Goal: Task Accomplishment & Management: Manage account settings

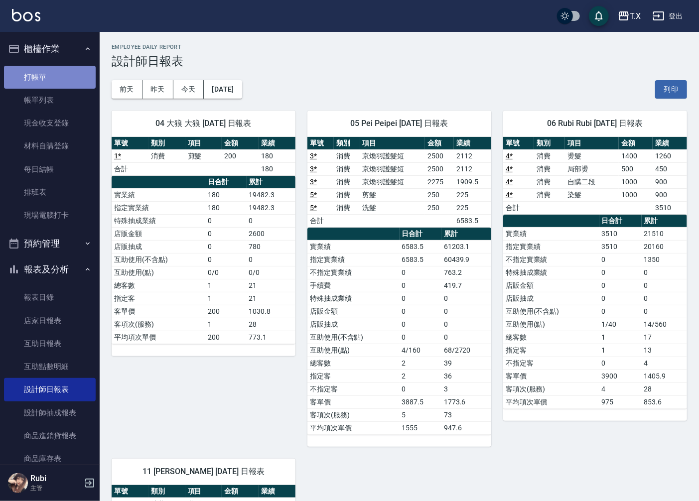
click at [76, 70] on link "打帳單" at bounding box center [50, 77] width 92 height 23
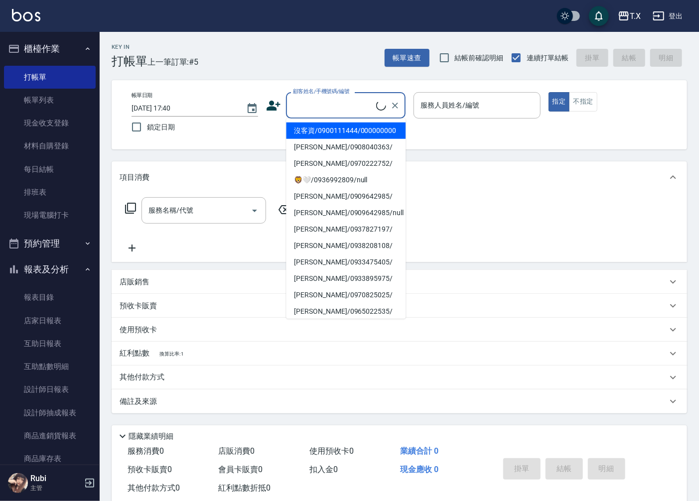
click at [313, 106] on input "顧客姓名/手機號碼/編號" at bounding box center [333, 105] width 86 height 17
click at [315, 132] on li "沒客資/0900111444/000000000" at bounding box center [346, 131] width 120 height 16
type input "沒客資/0900111444/000000000"
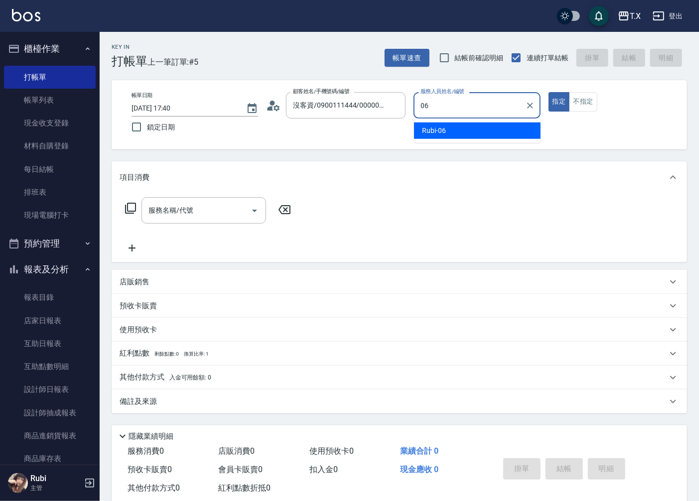
type input "Rubi-06"
type button "true"
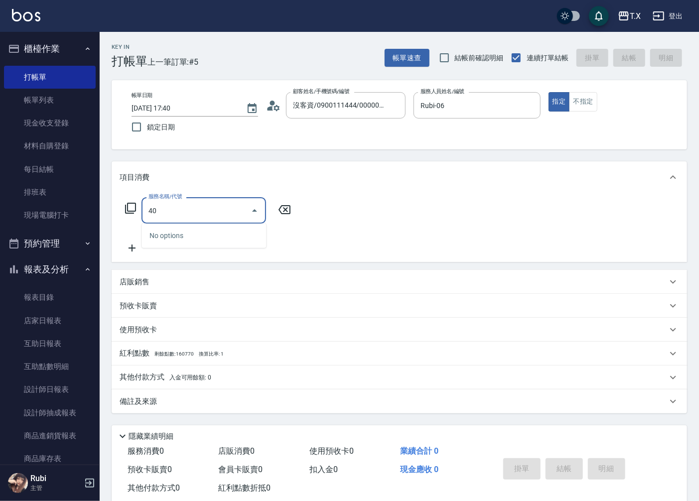
type input "401"
type input "20"
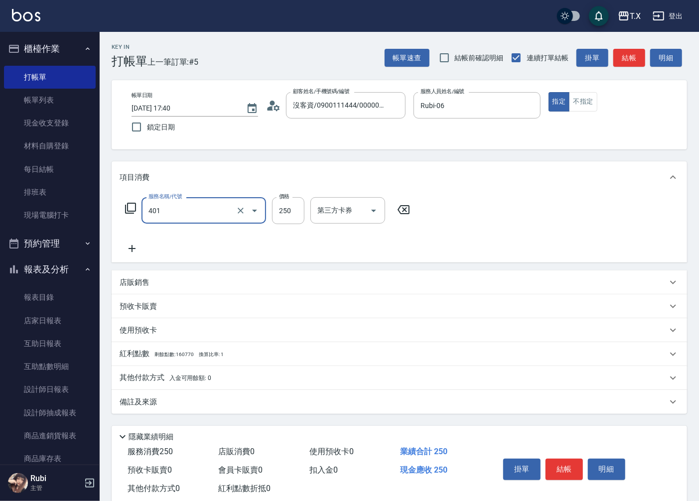
type input "剪髮(401)"
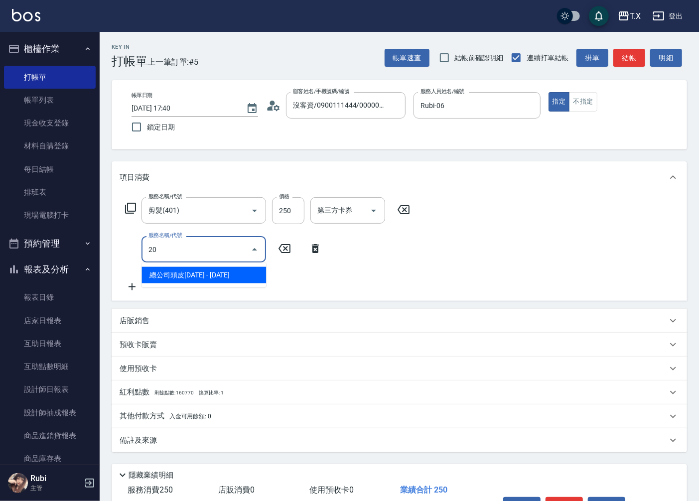
type input "201"
type input "40"
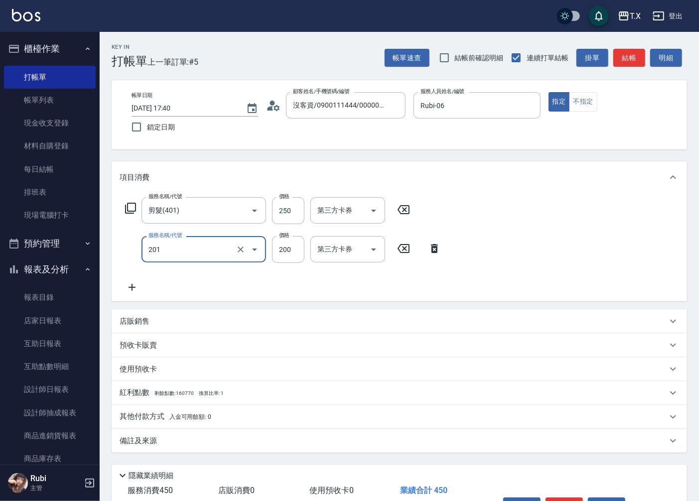
type input "洗髮(201)"
type input "2"
type input "20"
type input "25"
type input "50"
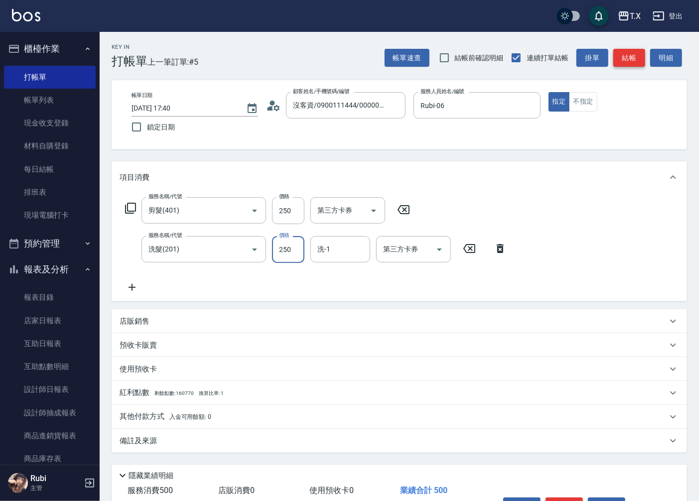
type input "250"
click at [630, 49] on button "結帳" at bounding box center [629, 58] width 32 height 18
type input "[DATE] 17:41"
type input "0"
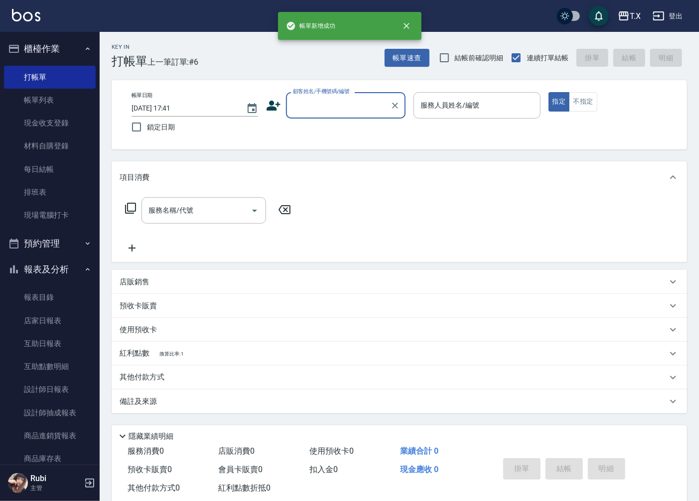
click at [332, 107] on input "顧客姓名/手機號碼/編號" at bounding box center [338, 105] width 96 height 17
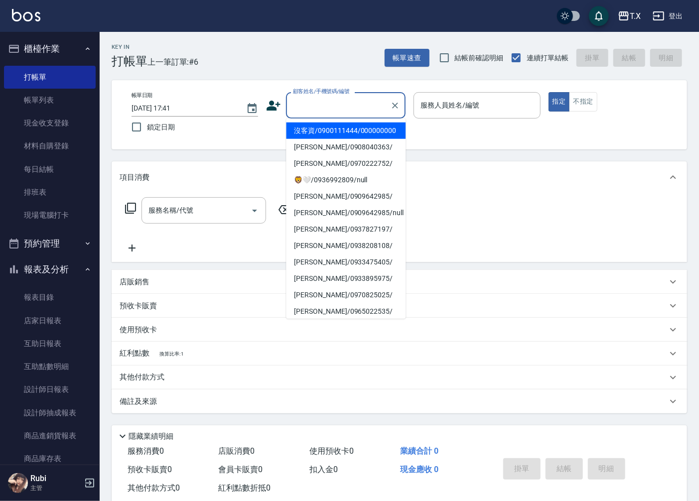
click at [337, 137] on li "沒客資/0900111444/000000000" at bounding box center [346, 131] width 120 height 16
type input "沒客資/0900111444/000000000"
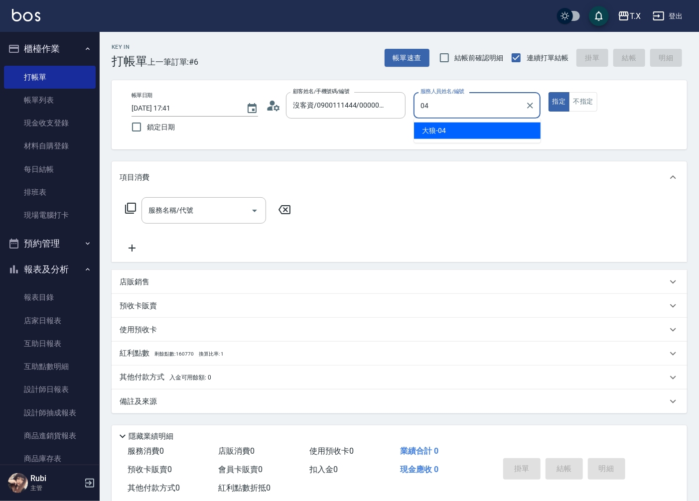
type input "大狼-04"
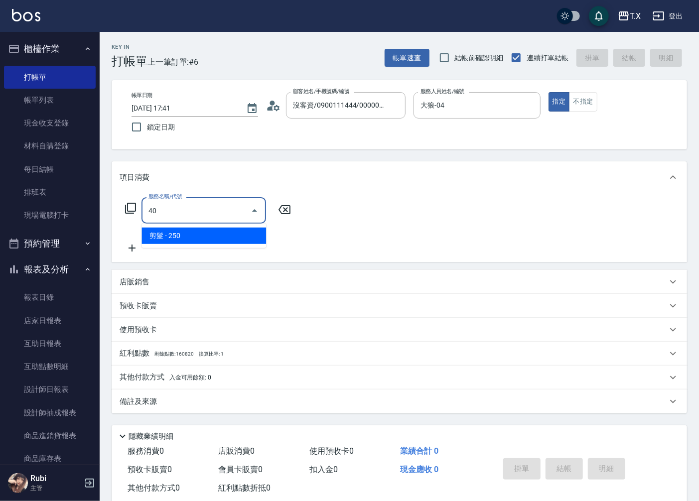
type input "401"
type input "20"
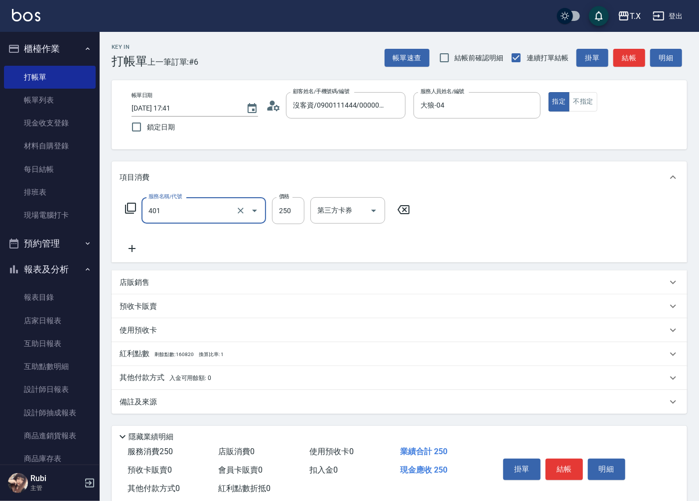
type input "剪髮(401)"
type input "0"
type input "20"
type input "200"
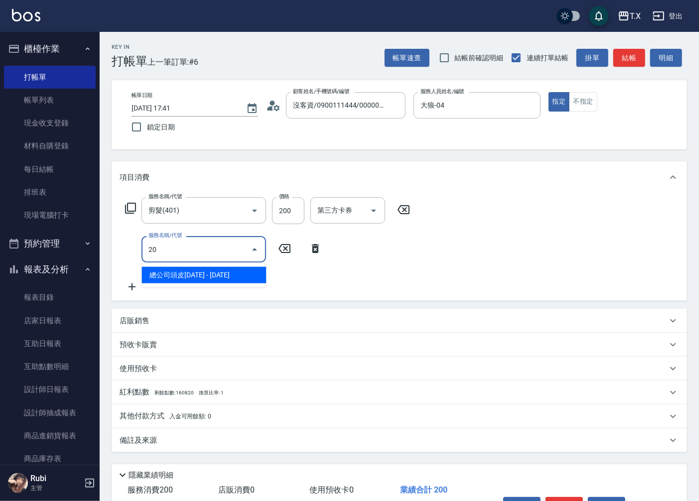
type input "201"
type input "40"
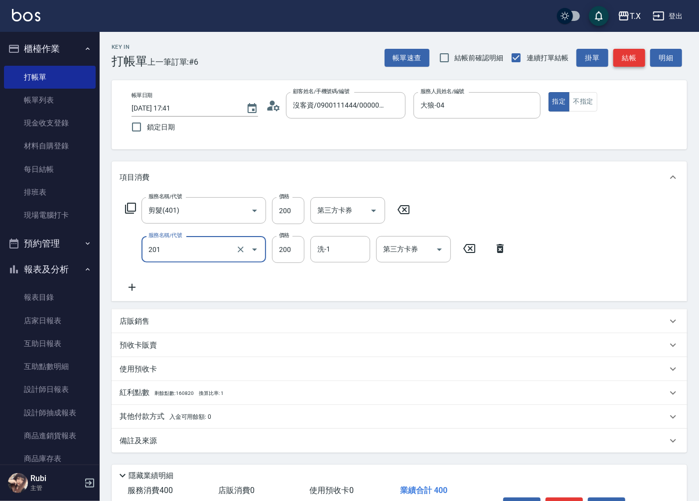
type input "洗髮(201)"
click at [626, 52] on button "結帳" at bounding box center [629, 58] width 32 height 18
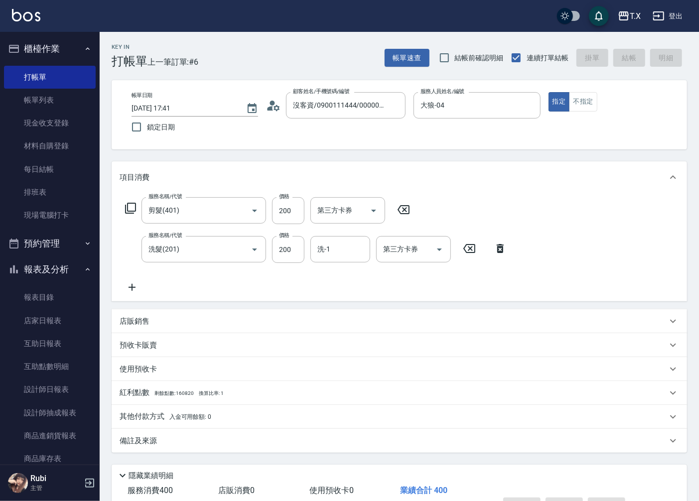
type input "0"
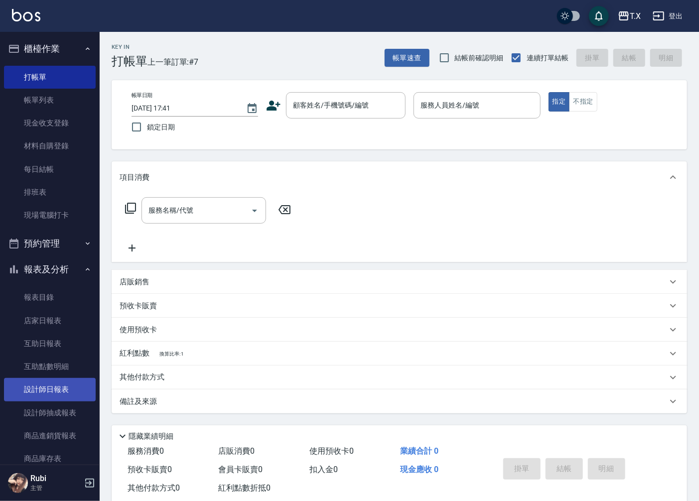
click at [63, 392] on link "設計師日報表" at bounding box center [50, 389] width 92 height 23
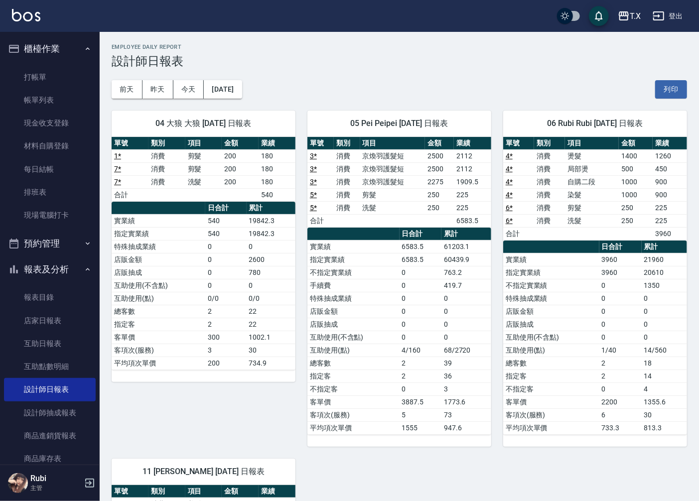
drag, startPoint x: 421, startPoint y: 353, endPoint x: 399, endPoint y: 310, distance: 48.6
click at [413, 338] on tbody "實業績 6583.5 61203.1 指定實業績 6583.5 60439.9 不指定實業績 0 763.2 手續費 0 419.7 特殊抽成業績 0 0 店…" at bounding box center [399, 337] width 184 height 194
click at [402, 343] on tbody "實業績 6583.5 61203.1 指定實業績 6583.5 60439.9 不指定實業績 0 763.2 手續費 0 419.7 特殊抽成業績 0 0 店…" at bounding box center [399, 337] width 184 height 194
click at [405, 352] on td "4/160" at bounding box center [421, 350] width 42 height 13
drag, startPoint x: 218, startPoint y: 206, endPoint x: 190, endPoint y: 156, distance: 56.4
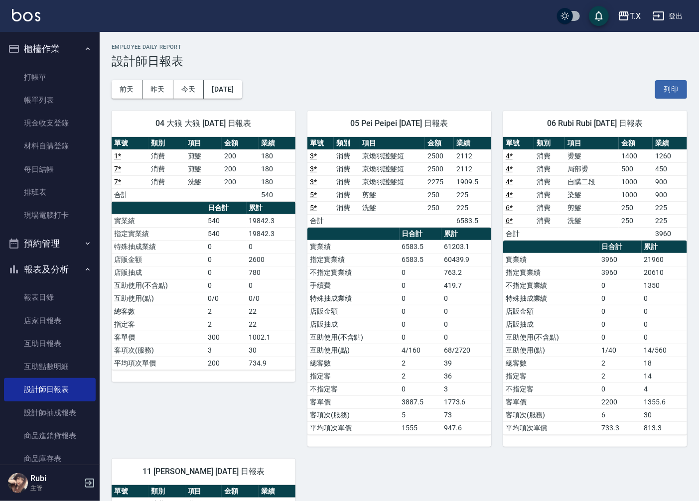
click at [226, 180] on div "單號 類別 項目 金額 業績 1 * 消費 剪髮 200 180 7 * 消費 剪髮 200 180 7 * 消費 洗髮 200 180 合計 540 日合計…" at bounding box center [204, 253] width 184 height 233
click at [43, 80] on link "打帳單" at bounding box center [50, 77] width 92 height 23
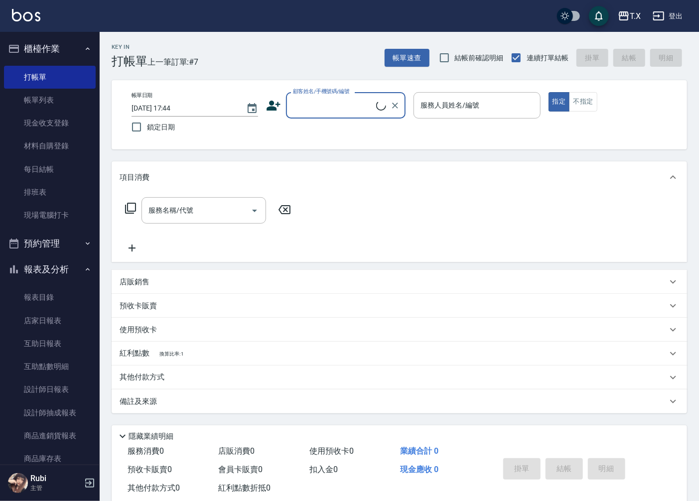
click at [319, 105] on input "顧客姓名/手機號碼/編號" at bounding box center [333, 105] width 86 height 17
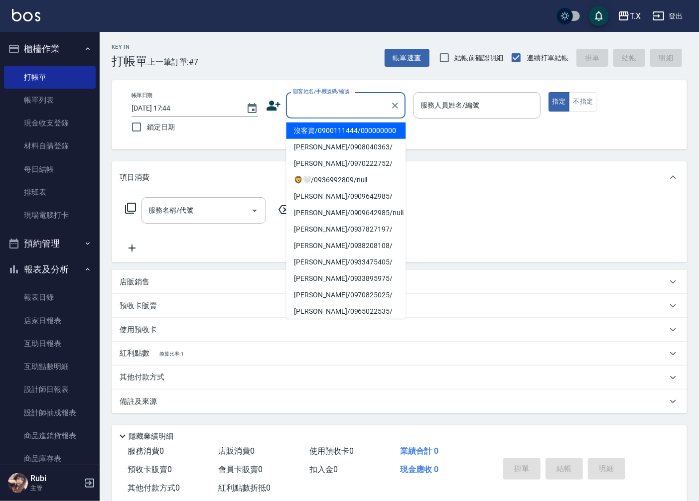
click at [319, 139] on li "沒客資/0900111444/000000000" at bounding box center [346, 131] width 120 height 16
type input "沒客資/0900111444/000000000"
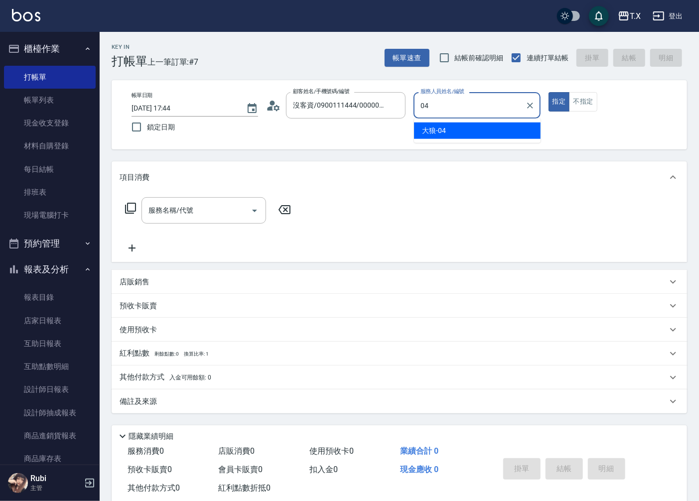
type input "大狼-04"
type button "true"
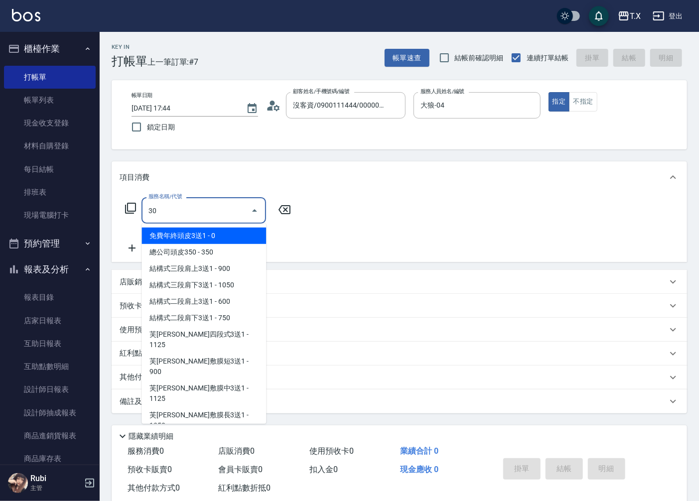
type input "301"
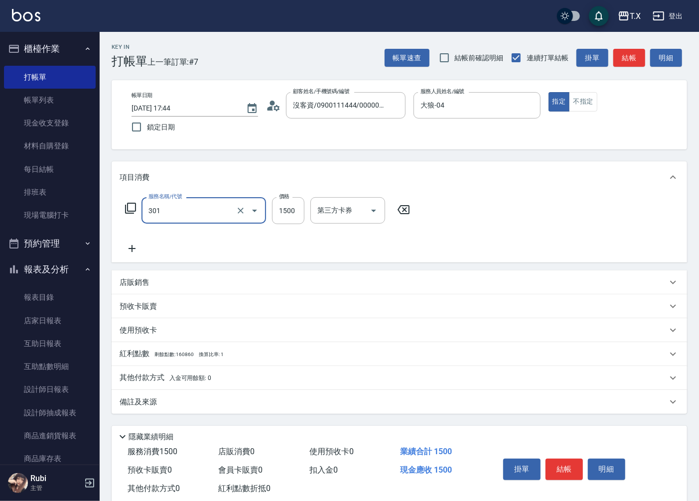
type input "150"
type input "燙髮(301)"
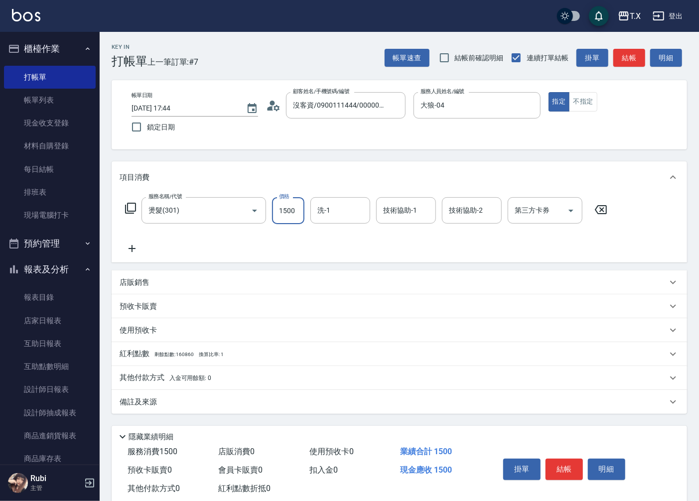
type input "3"
type input "0"
type input "350"
type input "30"
type input "3500"
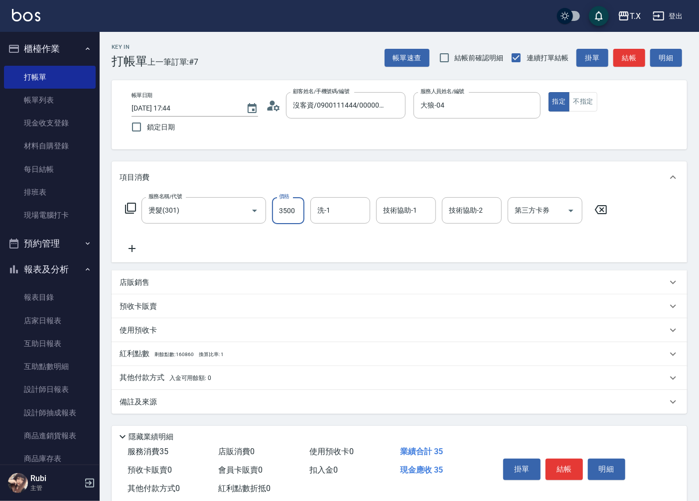
type input "350"
type input "3500"
click at [156, 281] on div "店販銷售" at bounding box center [393, 282] width 547 height 10
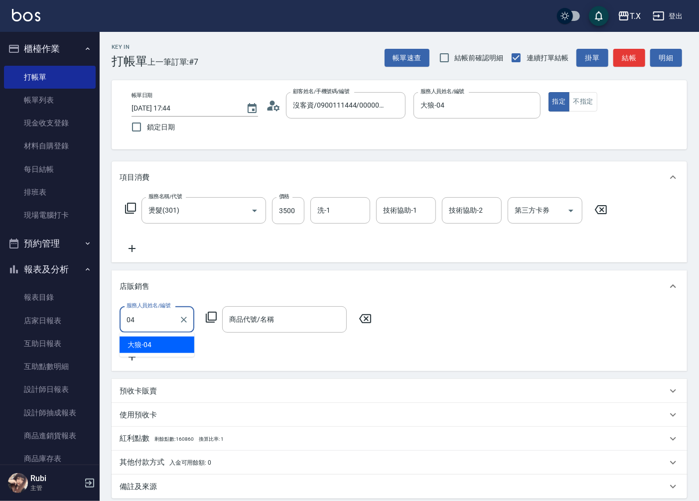
type input "大狼-04"
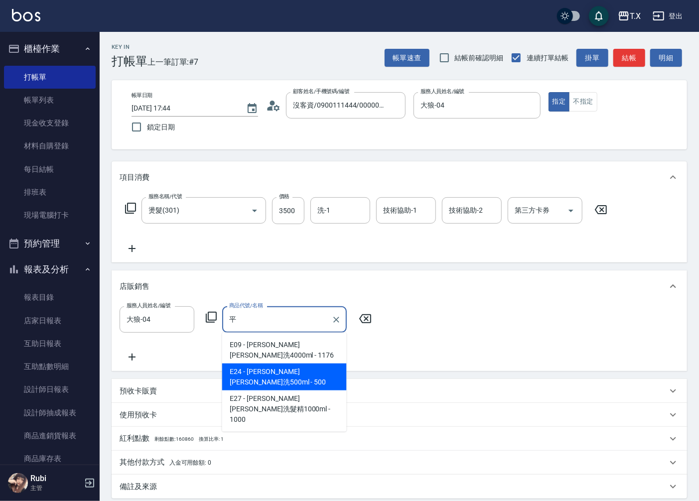
type input "[PERSON_NAME][PERSON_NAME]洗500ml"
type input "400"
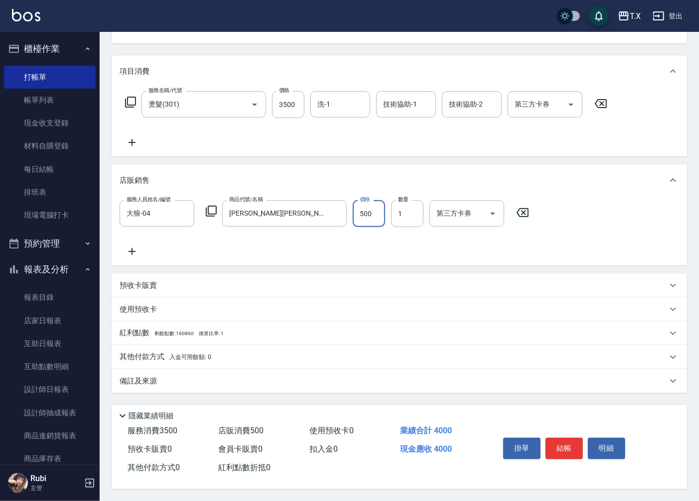
scroll to position [109, 0]
click at [558, 446] on button "結帳" at bounding box center [563, 448] width 37 height 21
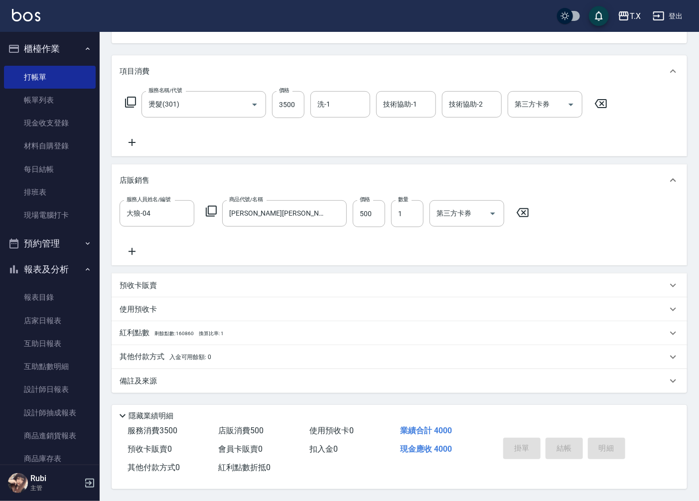
type input "0"
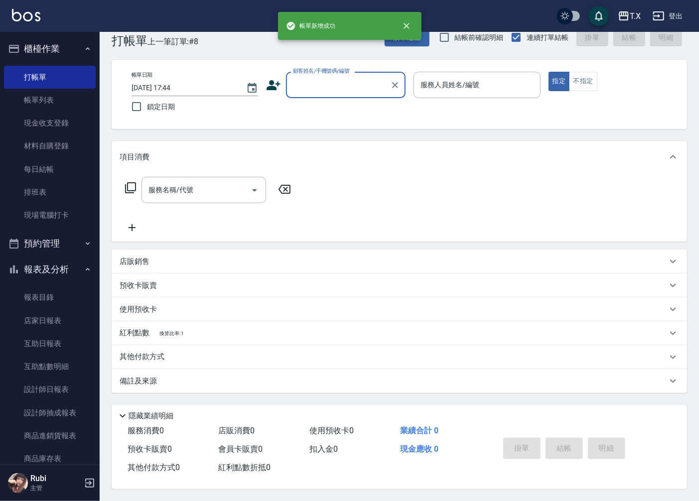
scroll to position [23, 0]
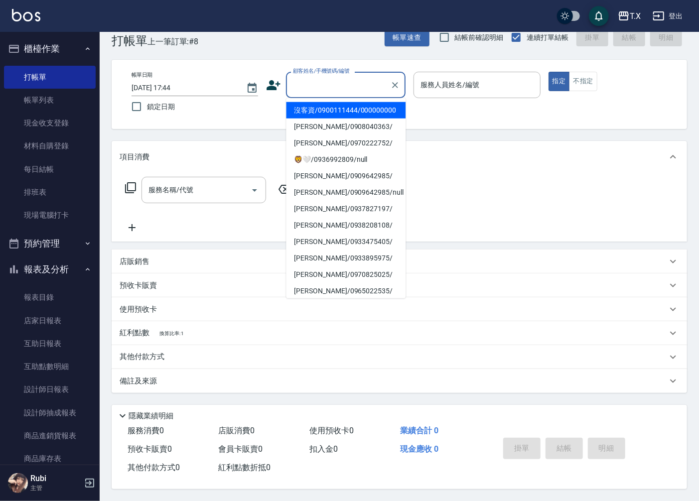
click at [334, 77] on input "顧客姓名/手機號碼/編號" at bounding box center [338, 84] width 96 height 17
click at [347, 114] on li "沒客資/0900111444/000000000" at bounding box center [346, 110] width 120 height 16
type input "沒客資/0900111444/000000000"
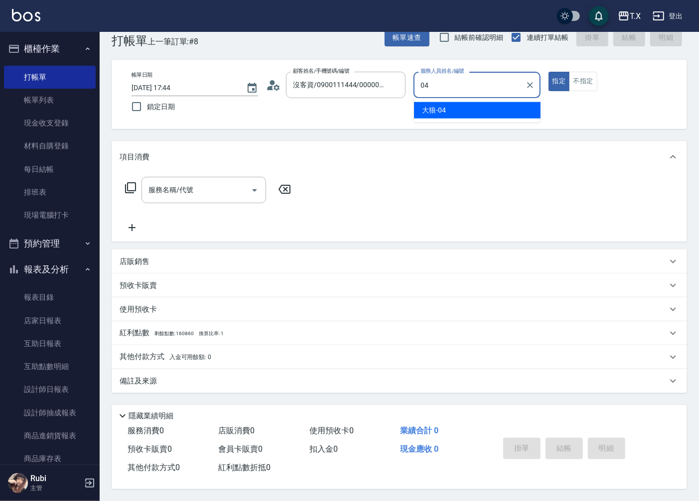
type input "大狼-04"
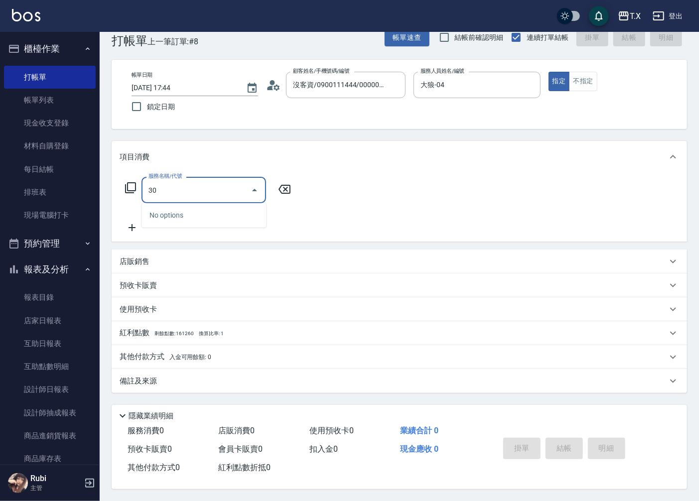
type input "301"
type input "150"
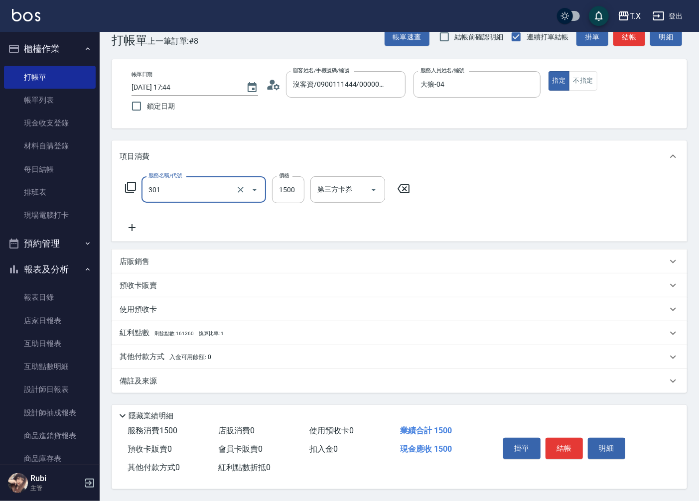
type input "燙髮(301)"
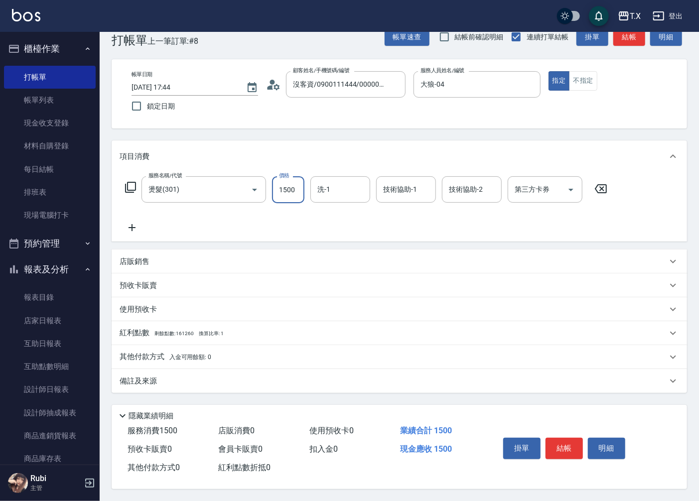
type input "2"
type input "0"
type input "200"
type input "20"
type input "2000"
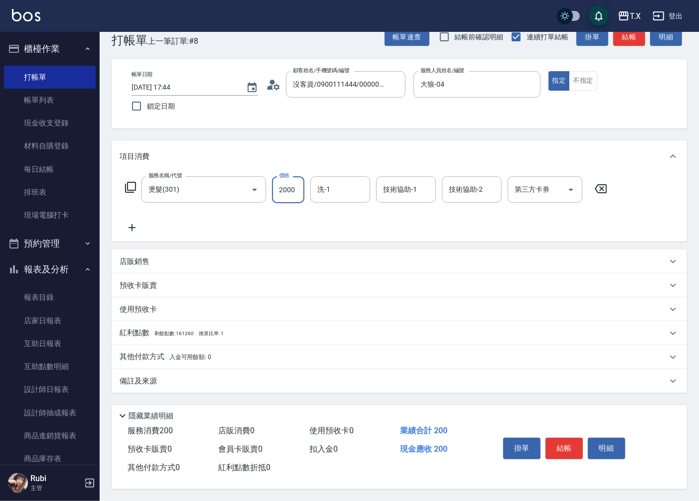
type input "200"
type input "2000"
click at [627, 40] on button "結帳" at bounding box center [629, 37] width 32 height 18
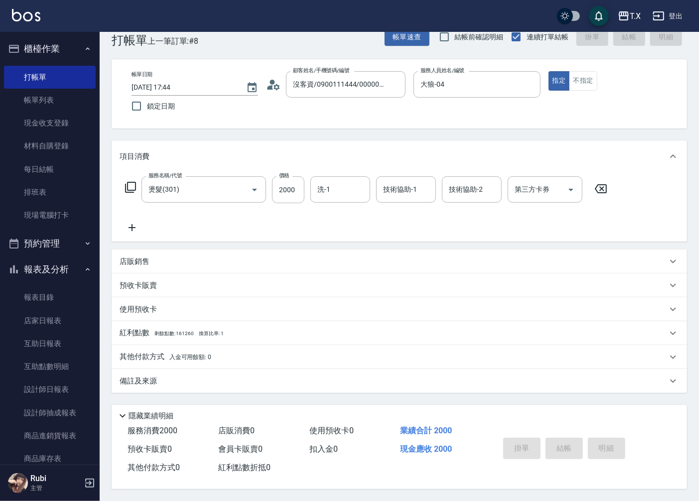
type input "[DATE] 17:45"
type input "0"
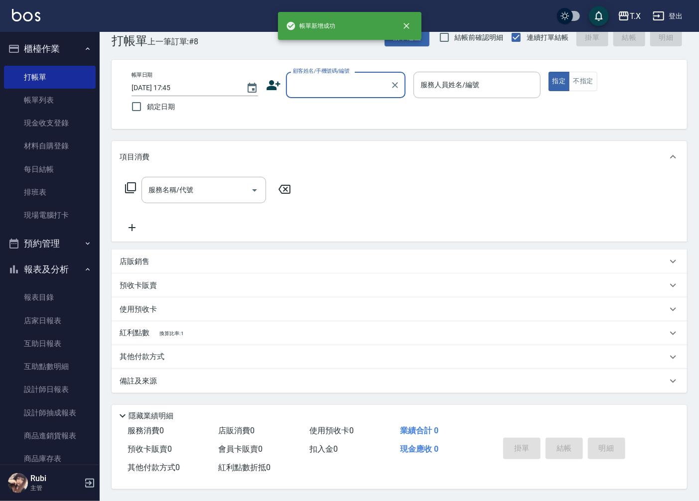
scroll to position [0, 0]
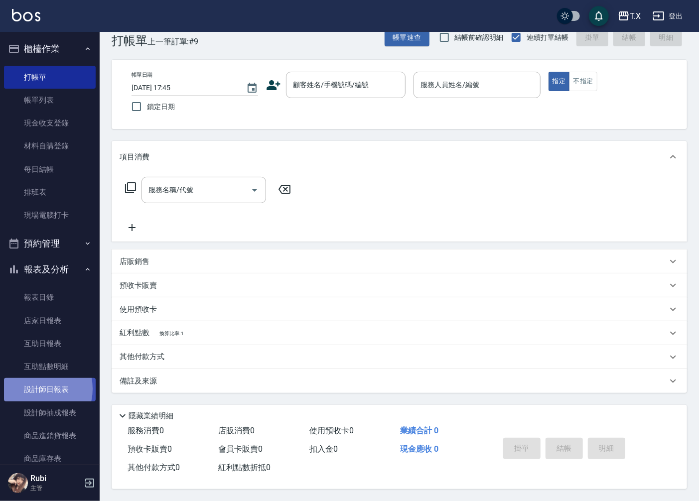
click at [36, 389] on link "設計師日報表" at bounding box center [50, 389] width 92 height 23
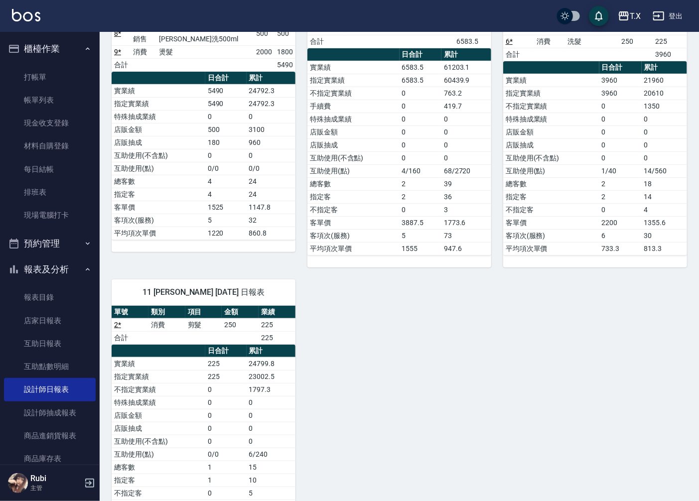
scroll to position [21, 0]
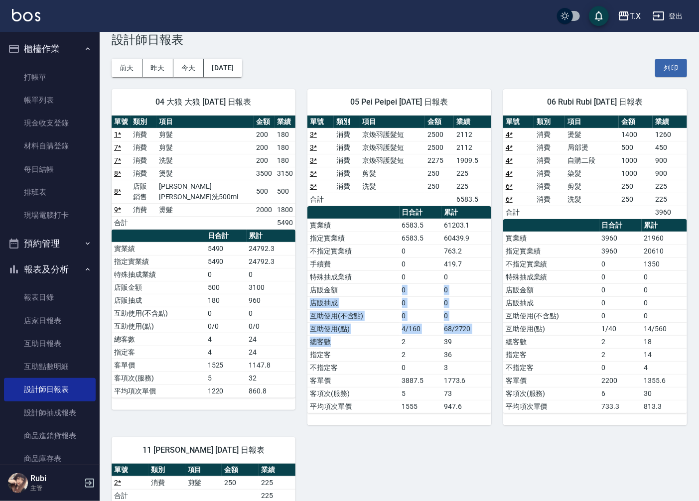
drag, startPoint x: 398, startPoint y: 339, endPoint x: 356, endPoint y: 229, distance: 117.1
click at [381, 265] on tbody "實業績 6583.5 61203.1 指定實業績 6583.5 60439.9 不指定實業績 0 763.2 手續費 0 419.7 特殊抽成業績 0 0 店…" at bounding box center [399, 316] width 184 height 194
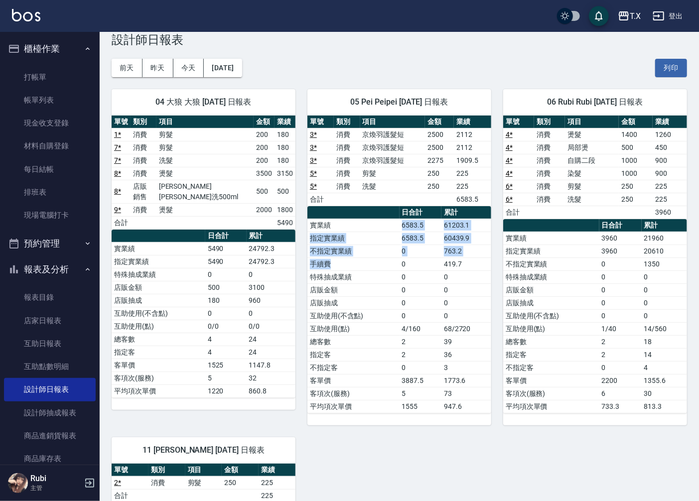
drag, startPoint x: 356, startPoint y: 231, endPoint x: 400, endPoint y: 305, distance: 86.2
click at [396, 297] on tbody "實業績 6583.5 61203.1 指定實業績 6583.5 60439.9 不指定實業績 0 763.2 手續費 0 419.7 特殊抽成業績 0 0 店…" at bounding box center [399, 316] width 184 height 194
click at [404, 315] on td "0" at bounding box center [421, 315] width 42 height 13
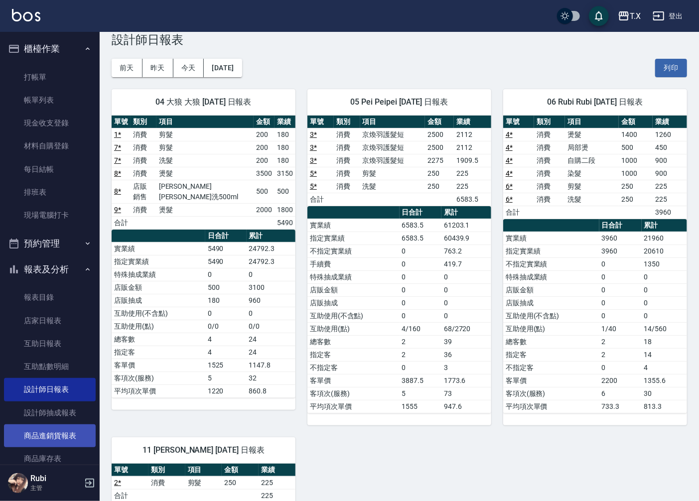
click at [71, 438] on link "商品進銷貨報表" at bounding box center [50, 435] width 92 height 23
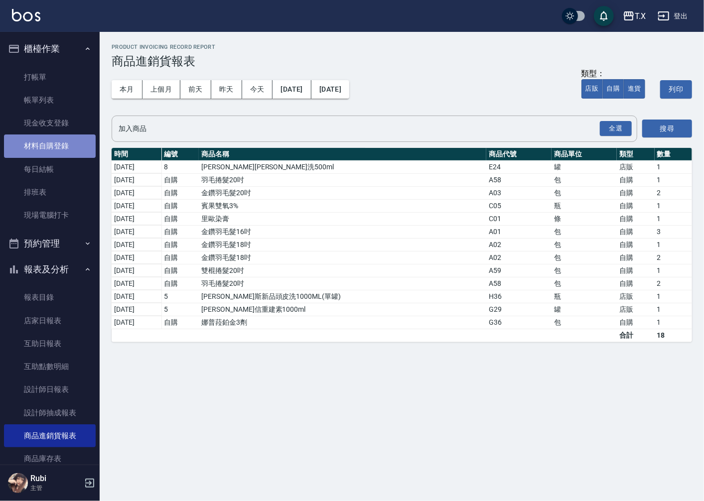
click at [54, 148] on link "材料自購登錄" at bounding box center [50, 145] width 92 height 23
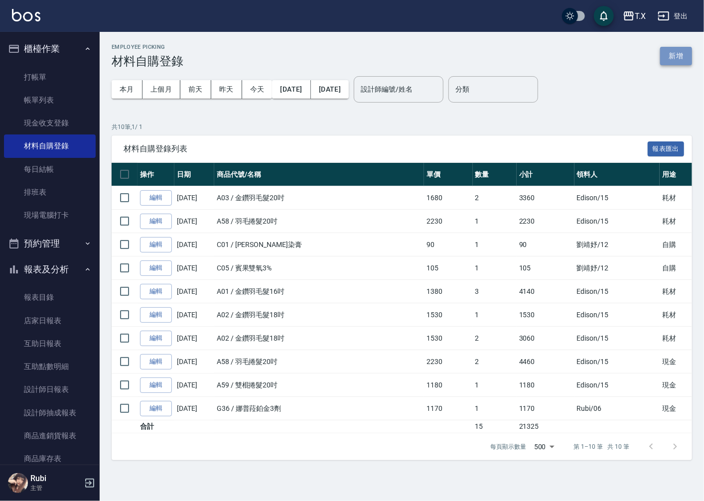
click at [679, 55] on button "新增" at bounding box center [676, 56] width 32 height 18
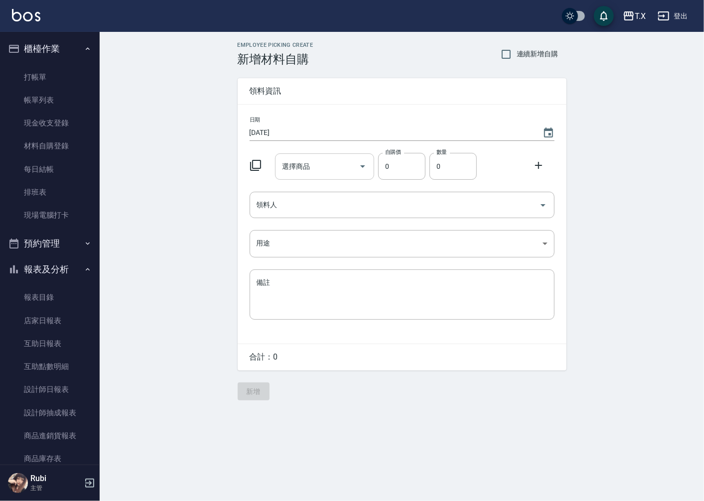
click at [299, 168] on div "選擇商品 選擇商品" at bounding box center [324, 166] width 99 height 26
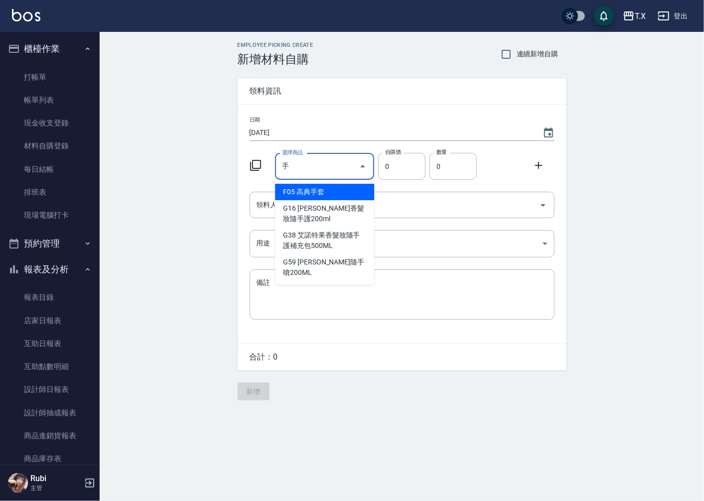
type input "高典手套"
type input "20"
type input "1"
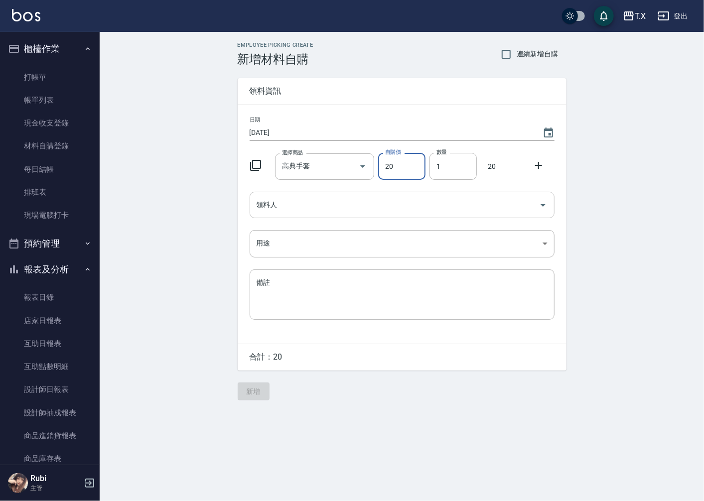
click at [331, 212] on input "領料人" at bounding box center [394, 204] width 281 height 17
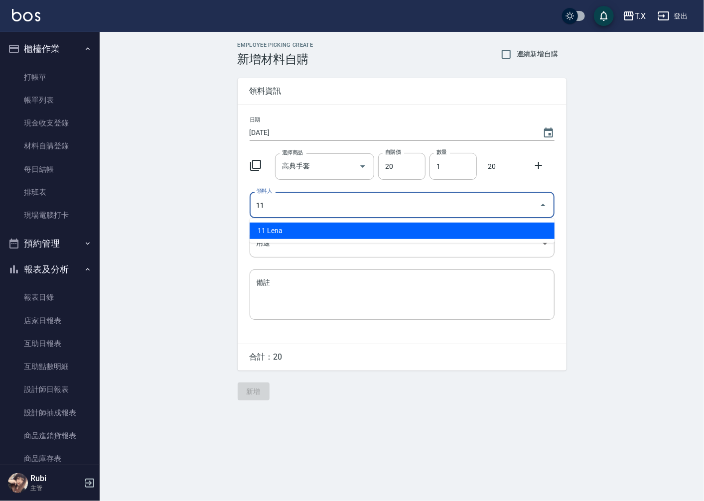
type input "11 Lena"
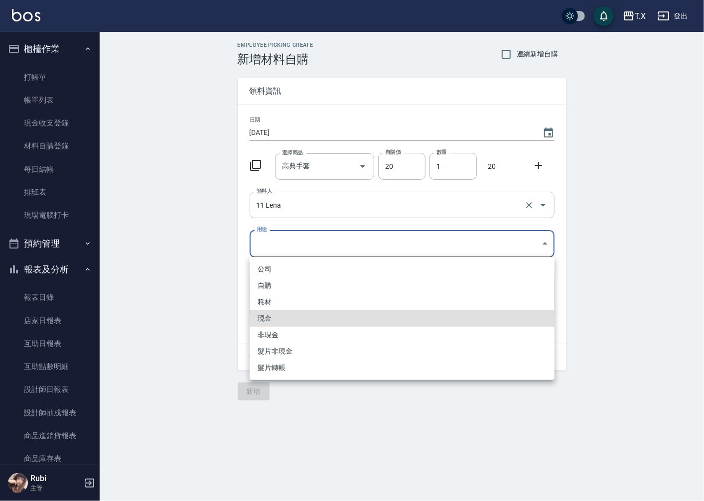
type input "現金"
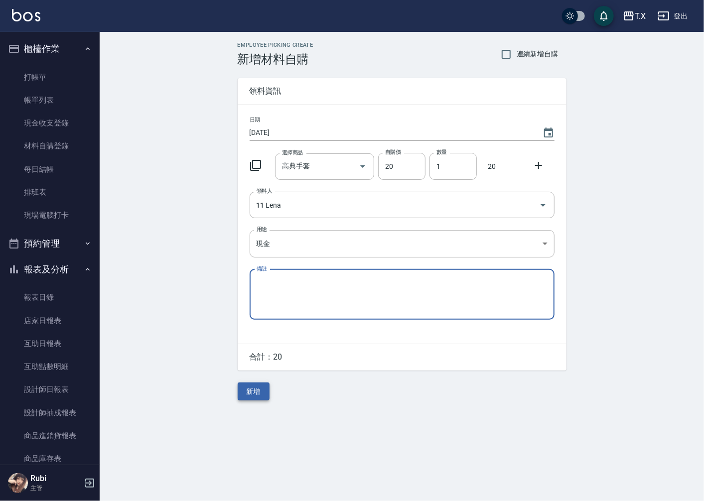
click at [249, 395] on button "新增" at bounding box center [254, 392] width 32 height 18
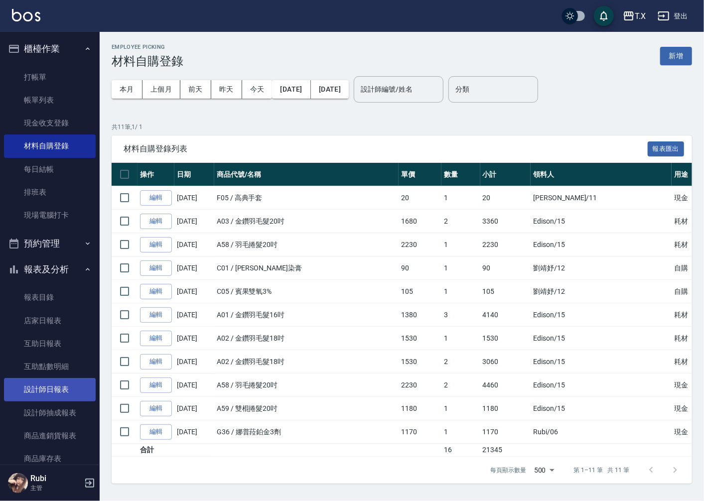
click at [42, 379] on link "設計師日報表" at bounding box center [50, 389] width 92 height 23
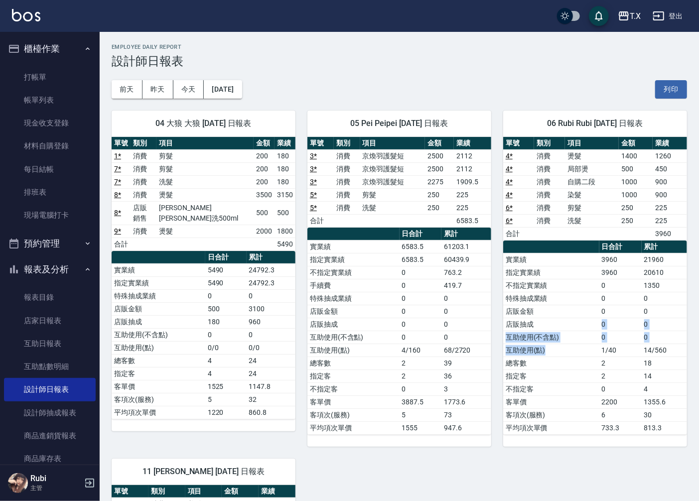
drag, startPoint x: 585, startPoint y: 339, endPoint x: 549, endPoint y: 250, distance: 96.1
click at [570, 302] on tbody "實業績 3960 21960 指定實業績 3960 20610 不指定實業績 0 1350 特殊抽成業績 0 0 店販金額 0 0 店販抽成 0 0 互助使用…" at bounding box center [595, 343] width 184 height 181
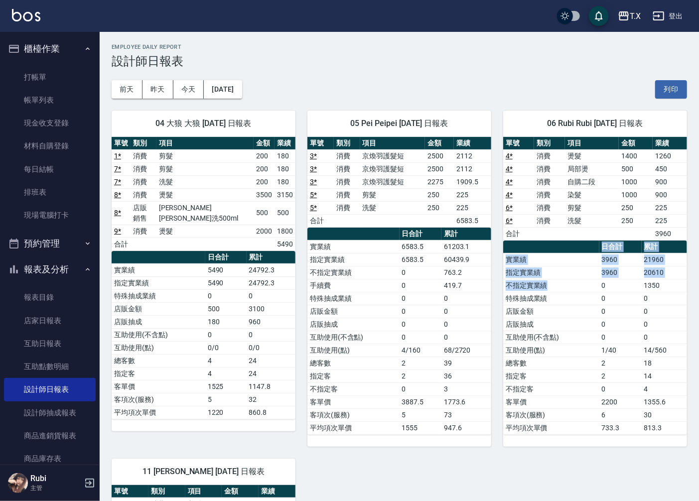
drag, startPoint x: 549, startPoint y: 250, endPoint x: 579, endPoint y: 328, distance: 83.5
click at [577, 321] on table "日合計 累計 實業績 3960 21960 指定實業績 3960 20610 不指定實業績 0 1350 特殊抽成業績 0 0 店販金額 0 0 店販抽成 0…" at bounding box center [595, 338] width 184 height 194
click at [578, 341] on td "互助使用(不含點)" at bounding box center [551, 337] width 96 height 13
drag, startPoint x: 578, startPoint y: 341, endPoint x: 549, endPoint y: 296, distance: 53.6
click at [573, 332] on td "互助使用(不含點)" at bounding box center [551, 337] width 96 height 13
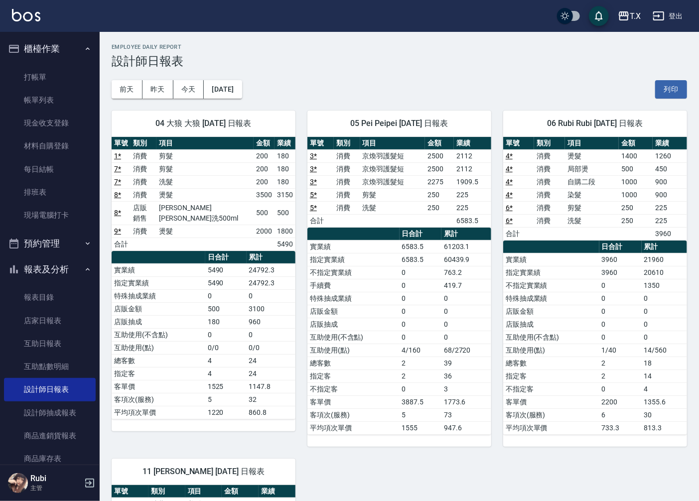
drag, startPoint x: 554, startPoint y: 305, endPoint x: 566, endPoint y: 340, distance: 36.7
click at [562, 325] on tbody "實業績 3960 21960 指定實業績 3960 20610 不指定實業績 0 1350 特殊抽成業績 0 0 店販金額 0 0 店販抽成 0 0 互助使用…" at bounding box center [595, 343] width 184 height 181
click at [569, 350] on td "互助使用(點)" at bounding box center [551, 350] width 96 height 13
drag, startPoint x: 569, startPoint y: 350, endPoint x: 556, endPoint y: 312, distance: 40.6
click at [563, 331] on tbody "實業績 3960 21960 指定實業績 3960 20610 不指定實業績 0 1350 特殊抽成業績 0 0 店販金額 0 0 店販抽成 0 0 互助使用…" at bounding box center [595, 343] width 184 height 181
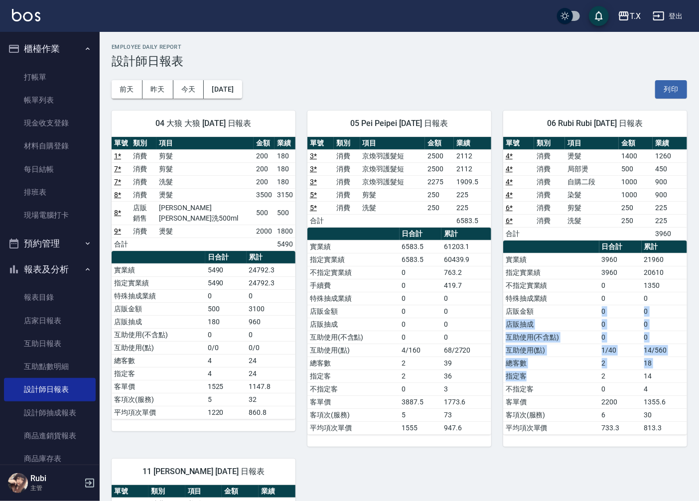
drag, startPoint x: 555, startPoint y: 309, endPoint x: 579, endPoint y: 392, distance: 85.5
click at [579, 388] on tbody "實業績 3960 21960 指定實業績 3960 20610 不指定實業績 0 1350 特殊抽成業績 0 0 店販金額 0 0 店販抽成 0 0 互助使用…" at bounding box center [595, 343] width 184 height 181
click at [579, 392] on td "不指定客" at bounding box center [551, 389] width 96 height 13
drag, startPoint x: 331, startPoint y: 365, endPoint x: 326, endPoint y: 304, distance: 61.0
click at [332, 349] on tbody "實業績 6583.5 61203.1 指定實業績 6583.5 60439.9 不指定實業績 0 763.2 手續費 0 419.7 特殊抽成業績 0 0 店…" at bounding box center [399, 337] width 184 height 194
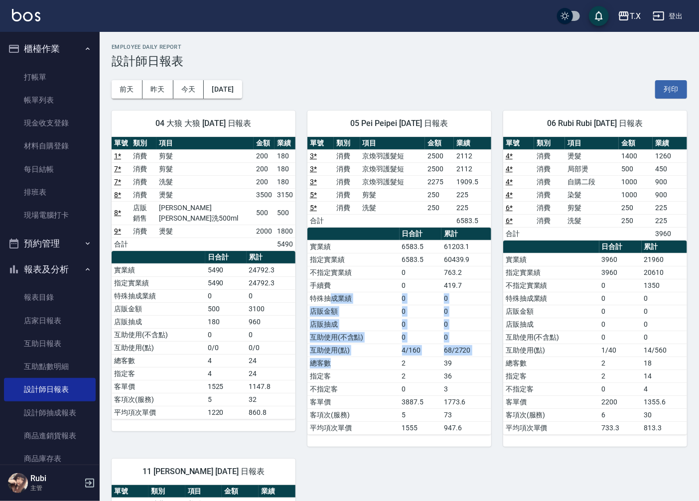
drag, startPoint x: 327, startPoint y: 299, endPoint x: 395, endPoint y: 387, distance: 110.9
click at [388, 380] on tbody "實業績 6583.5 61203.1 指定實業績 6583.5 60439.9 不指定實業績 0 763.2 手續費 0 419.7 特殊抽成業績 0 0 店…" at bounding box center [399, 337] width 184 height 194
click at [395, 388] on td "不指定客" at bounding box center [353, 389] width 92 height 13
click at [407, 352] on td "4/160" at bounding box center [421, 350] width 42 height 13
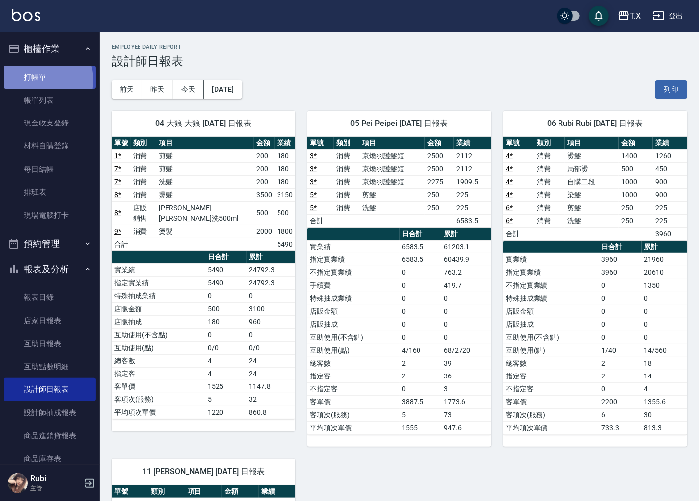
click at [41, 80] on link "打帳單" at bounding box center [50, 77] width 92 height 23
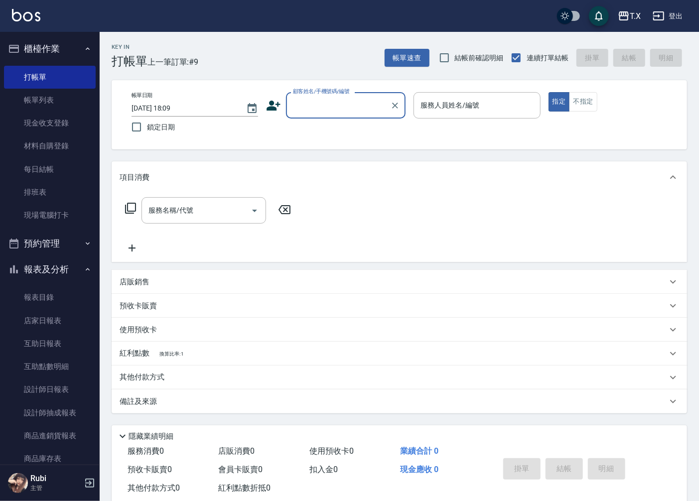
click at [337, 106] on input "顧客姓名/手機號碼/編號" at bounding box center [338, 105] width 96 height 17
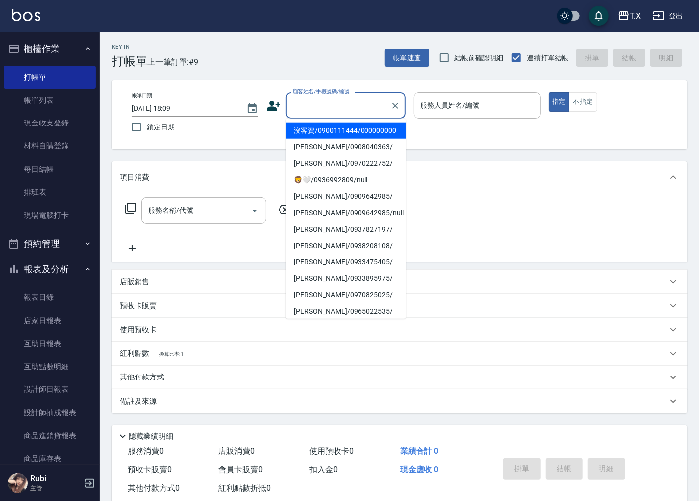
click at [347, 135] on li "沒客資/0900111444/000000000" at bounding box center [346, 131] width 120 height 16
type input "沒客資/0900111444/000000000"
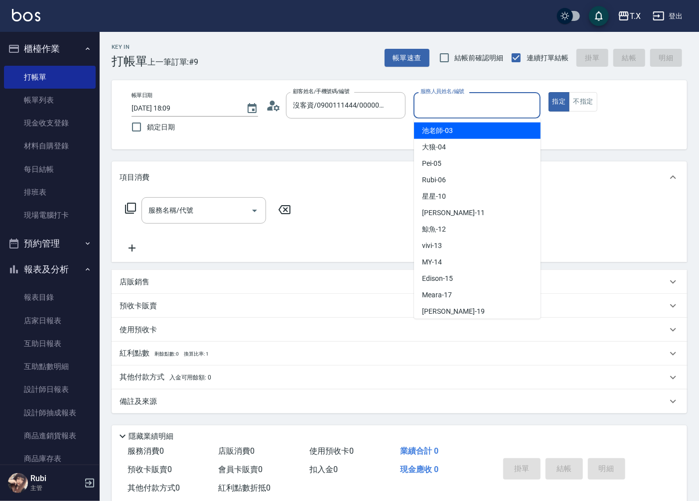
click at [462, 98] on input "服務人員姓名/編號" at bounding box center [477, 105] width 118 height 17
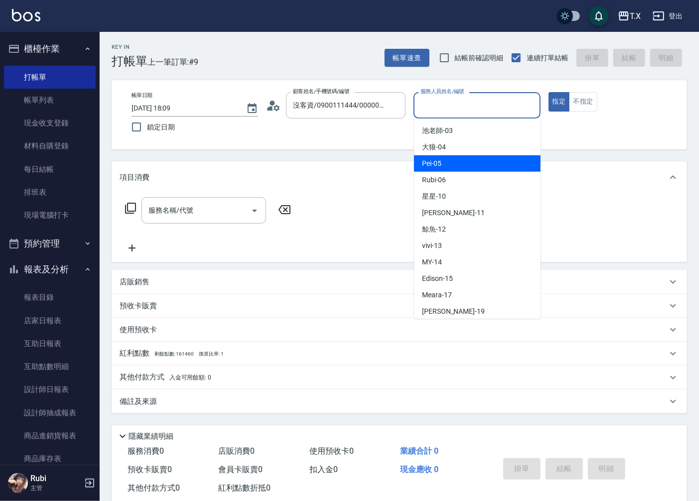
click at [470, 161] on div "Pei -05" at bounding box center [477, 163] width 127 height 16
type input "Pei-05"
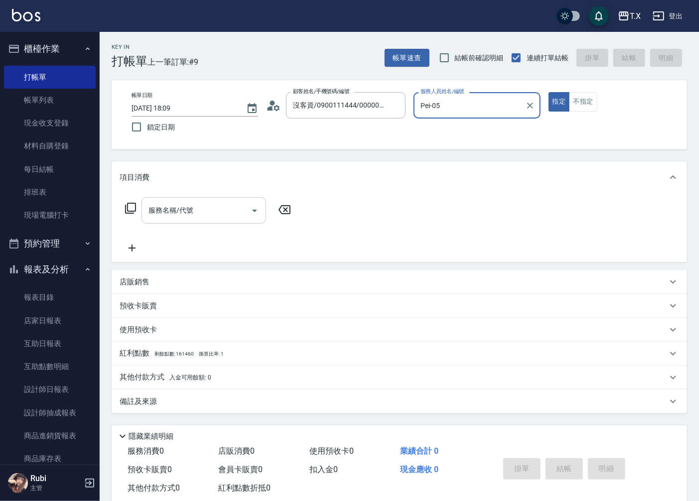
click at [217, 209] on input "服務名稱/代號" at bounding box center [196, 210] width 101 height 17
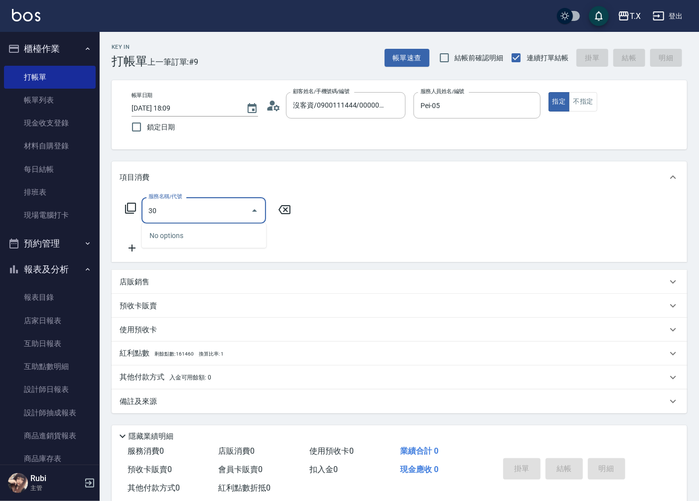
type input "301"
type input "150"
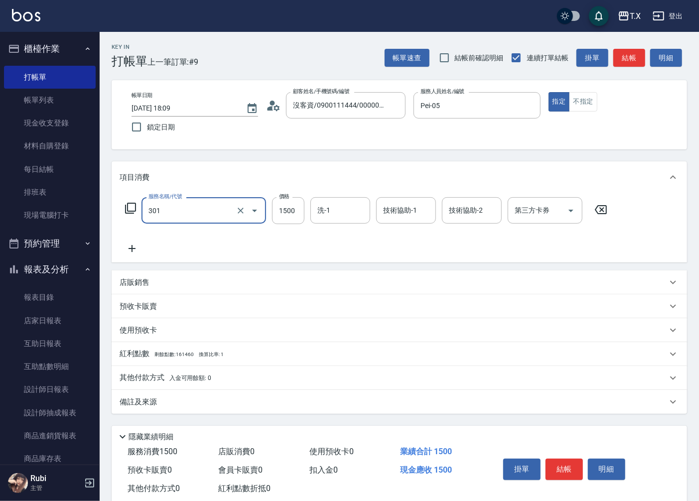
type input "燙髮(301)"
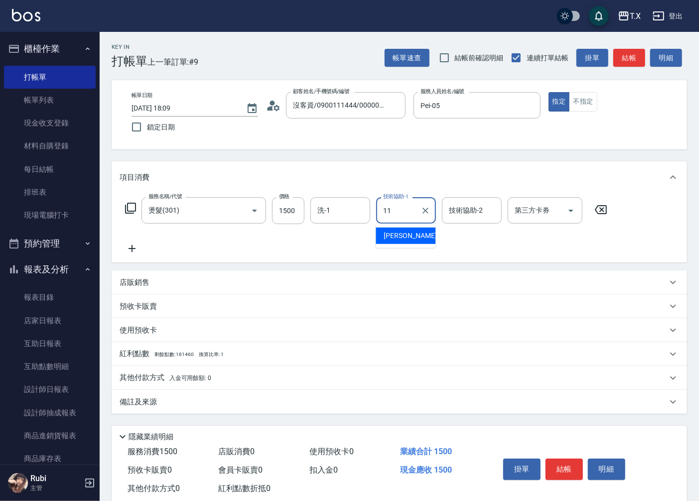
type input "Lena-11"
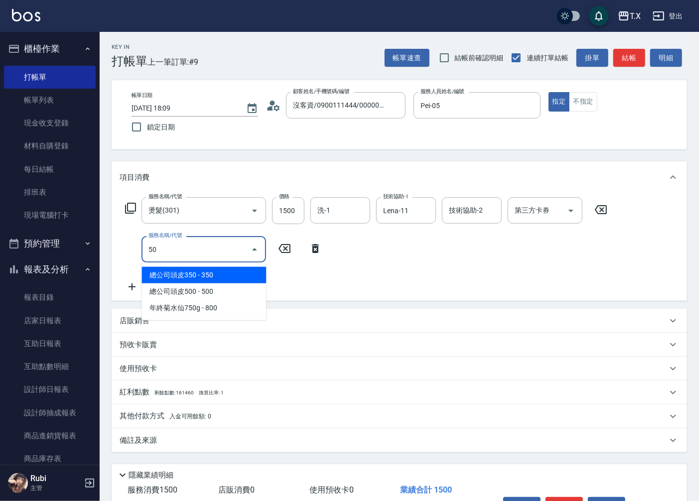
type input "501"
type input "250"
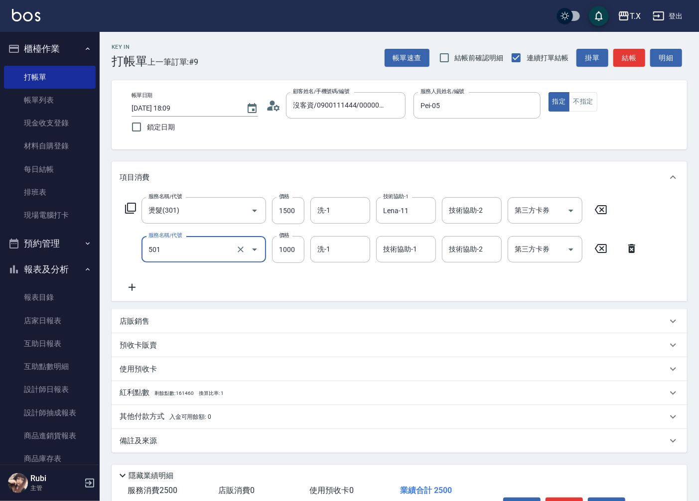
type input "染髮(501)"
type input "1"
type input "150"
type input "300"
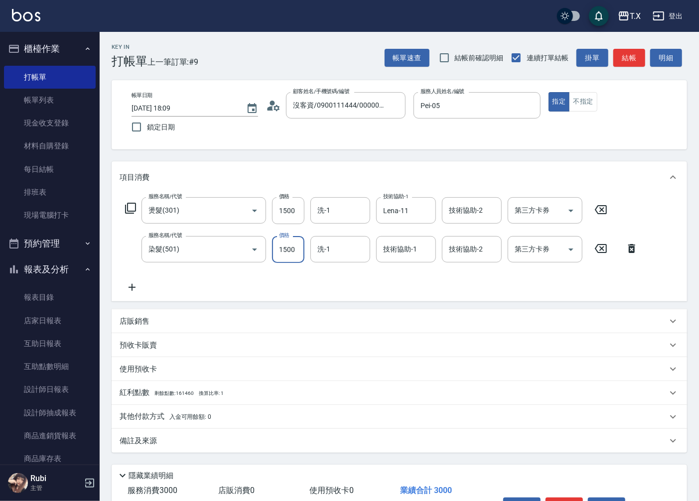
type input "1500"
type input "Lena-11"
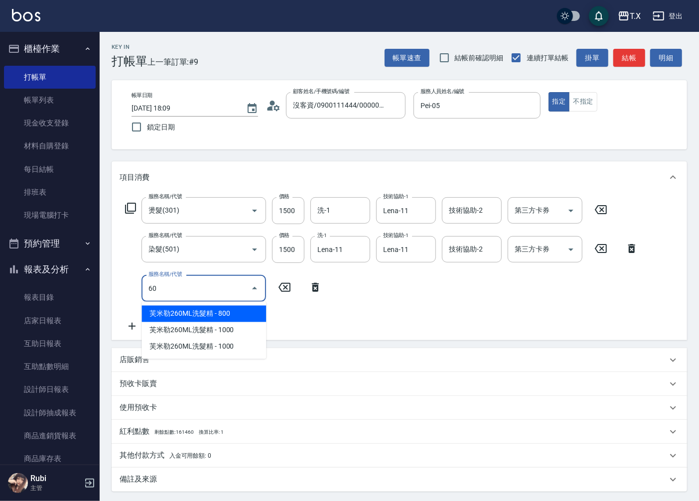
type input "608"
type input "370"
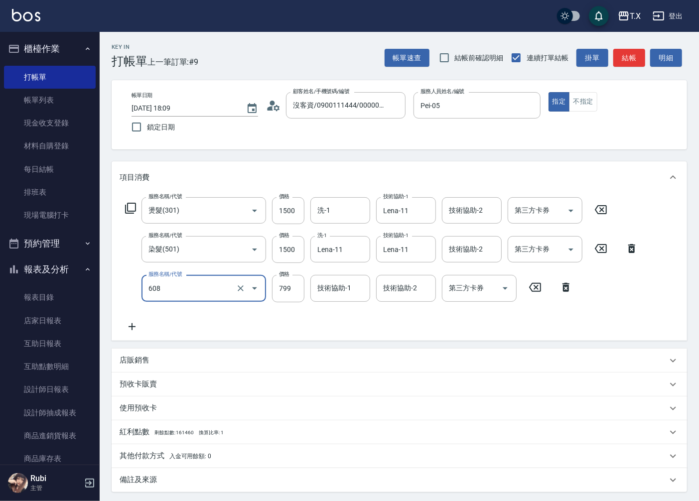
type input "自購二段(608)"
type input "1"
type input "300"
type input "10"
type input "310"
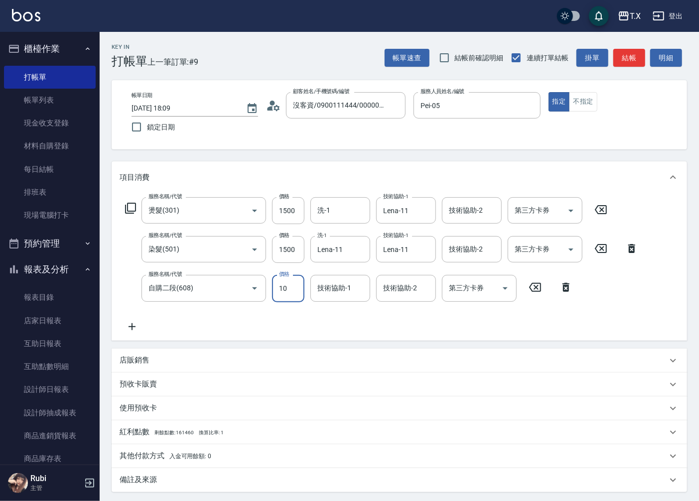
type input "100"
type input "400"
type input "1000"
type input "Lena-11"
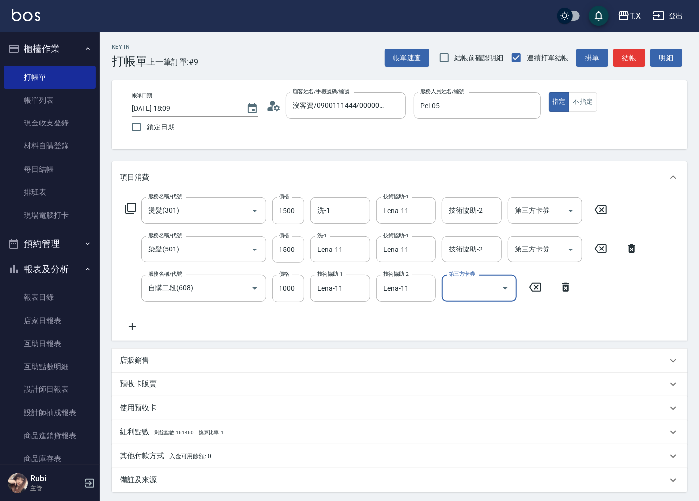
click at [299, 250] on input "1500" at bounding box center [288, 249] width 32 height 27
type input "1"
type input "250"
type input "138"
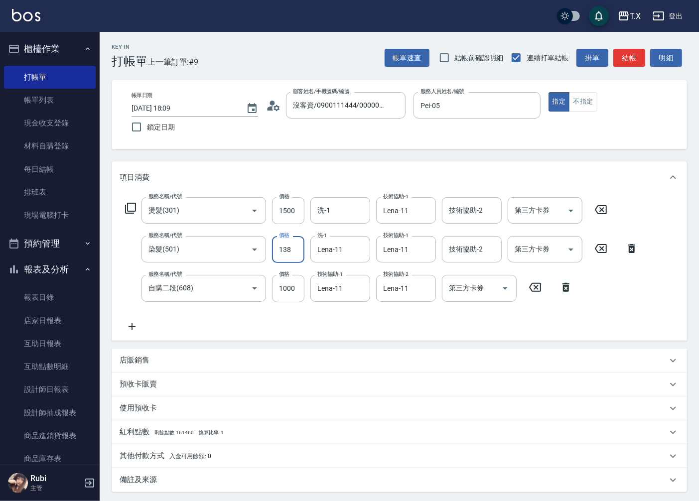
type input "260"
type input "1380"
type input "380"
type input "1380"
click at [306, 326] on div "服務名稱/代號 燙髮(301) 服務名稱/代號 價格 1500 價格 洗-1 洗-1 技術協助-1 Lena-11 技術協助-1 技術協助-2 技術協助-2 …" at bounding box center [382, 264] width 525 height 135
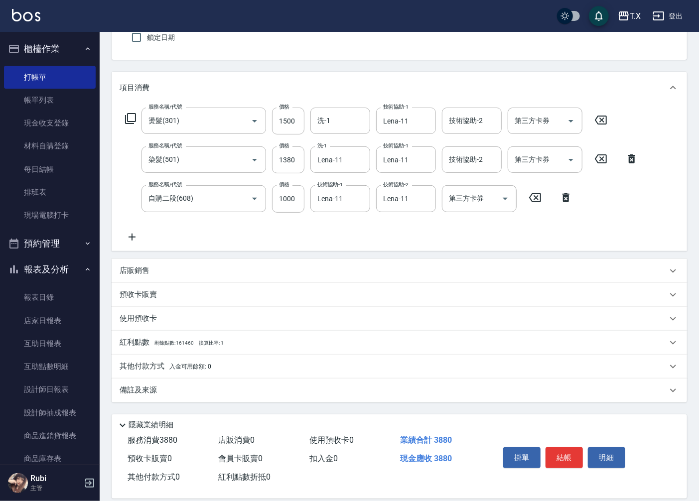
scroll to position [102, 0]
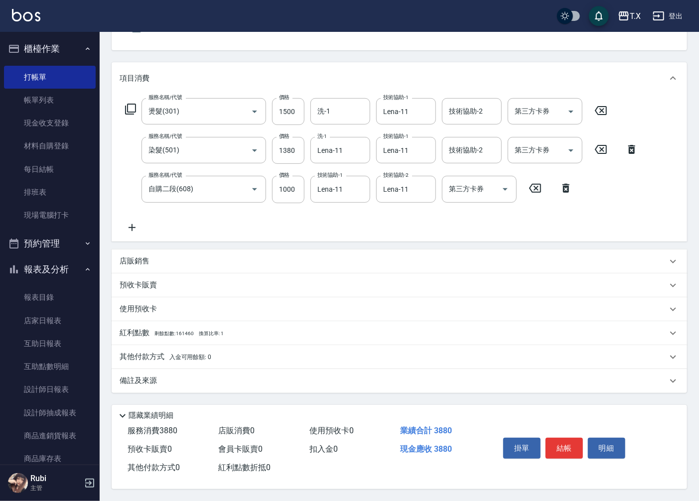
click at [163, 352] on p "其他付款方式 入金可用餘額: 0" at bounding box center [166, 357] width 92 height 11
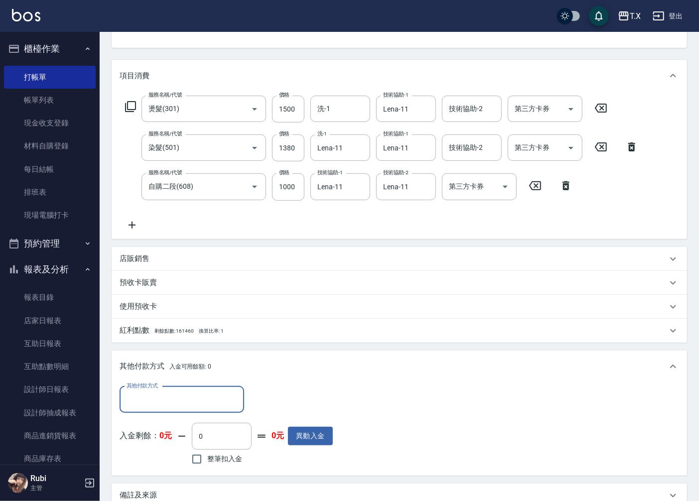
scroll to position [0, 0]
click at [151, 409] on div "其他付款方式" at bounding box center [182, 400] width 125 height 26
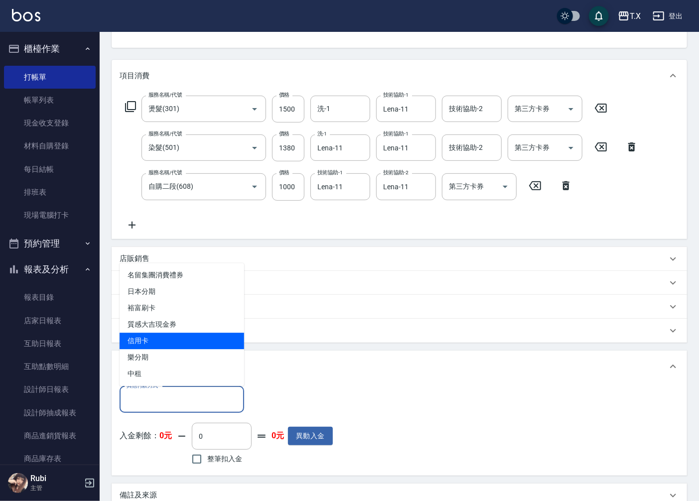
click at [162, 343] on span "信用卡" at bounding box center [182, 341] width 125 height 16
type input "信用卡"
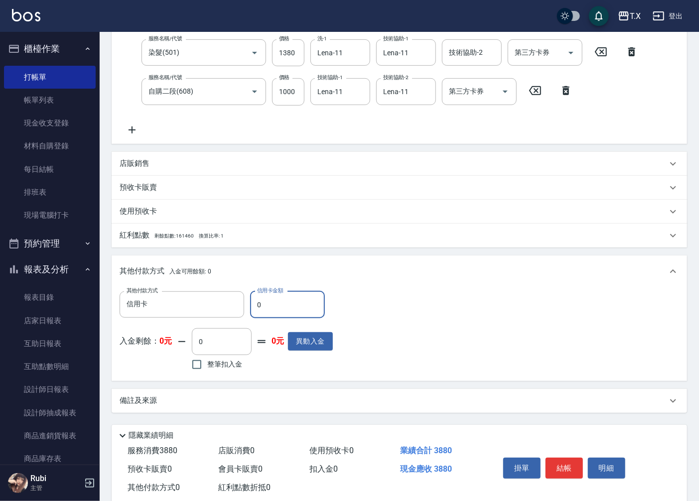
scroll to position [220, 0]
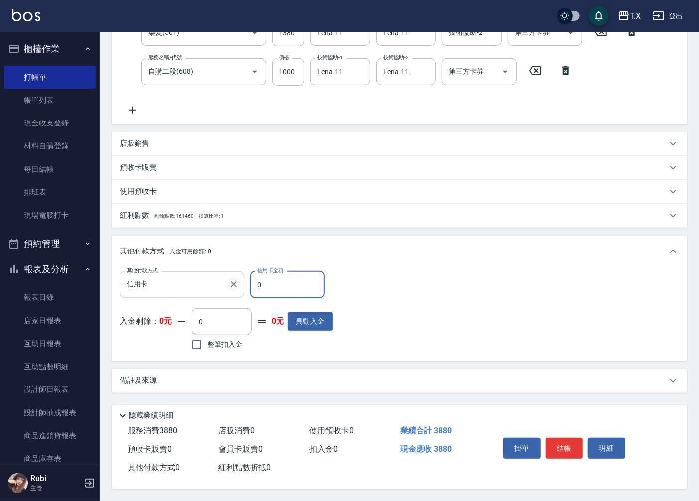
drag, startPoint x: 279, startPoint y: 284, endPoint x: 238, endPoint y: 284, distance: 40.8
click at [238, 284] on div "其他付款方式 信用卡 其他付款方式 信用卡金額 0 信用卡金額" at bounding box center [226, 284] width 213 height 27
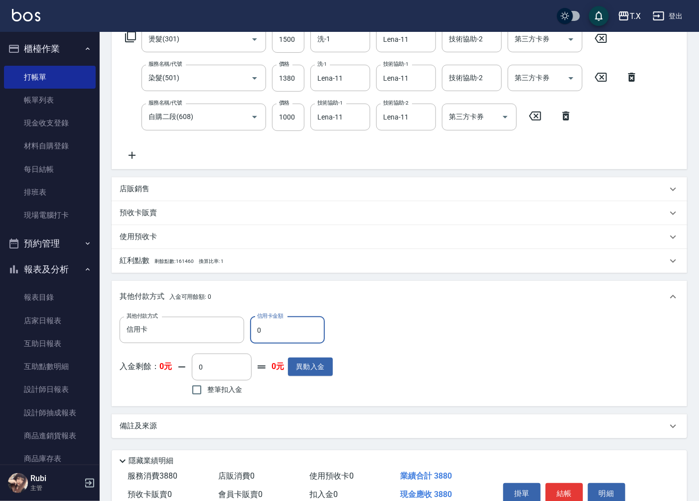
scroll to position [109, 0]
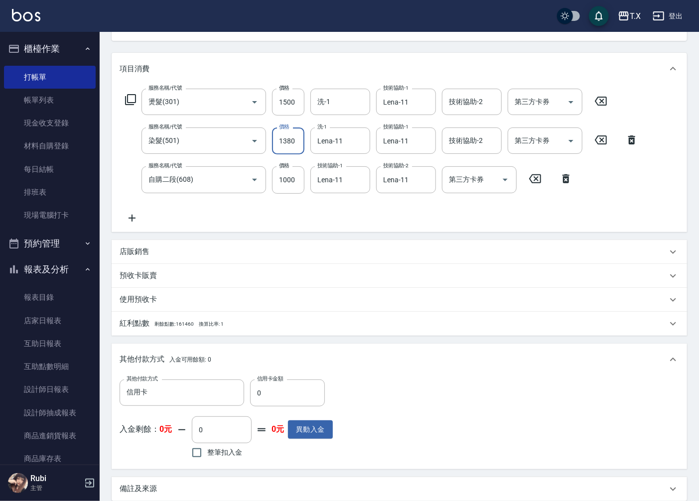
type input "1"
type input "250"
type input "150"
type input "400"
type input "15000"
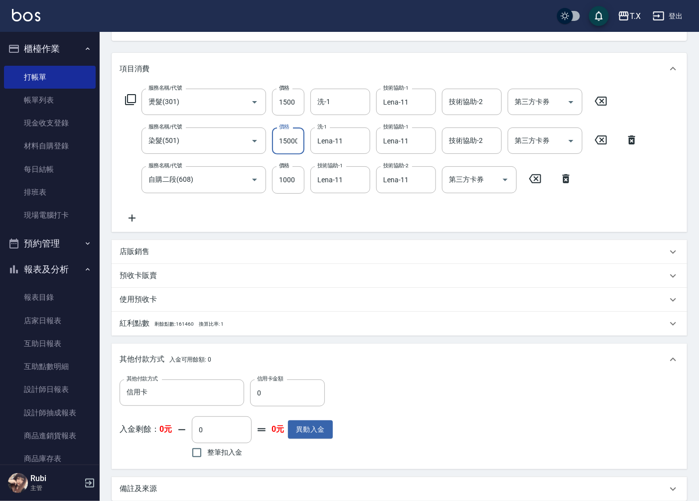
type input "1750"
type input "1500"
type input "400"
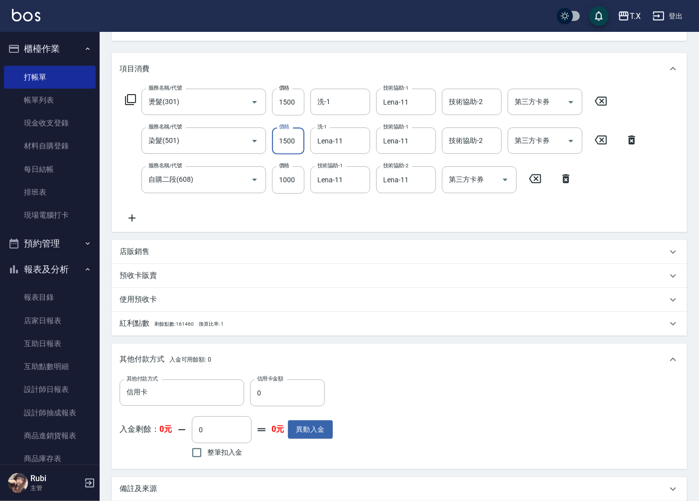
type input "1500"
click at [453, 375] on div "其他付款方式 入金可用餘額: 0" at bounding box center [399, 360] width 575 height 32
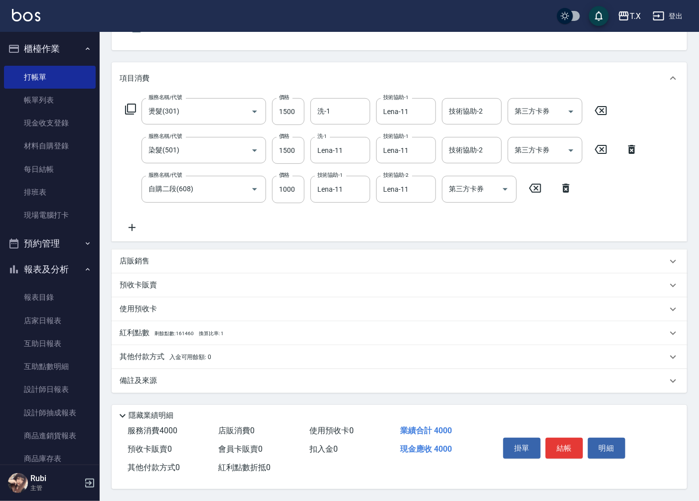
scroll to position [102, 0]
click at [137, 352] on p "其他付款方式 入金可用餘額: 0" at bounding box center [166, 357] width 92 height 11
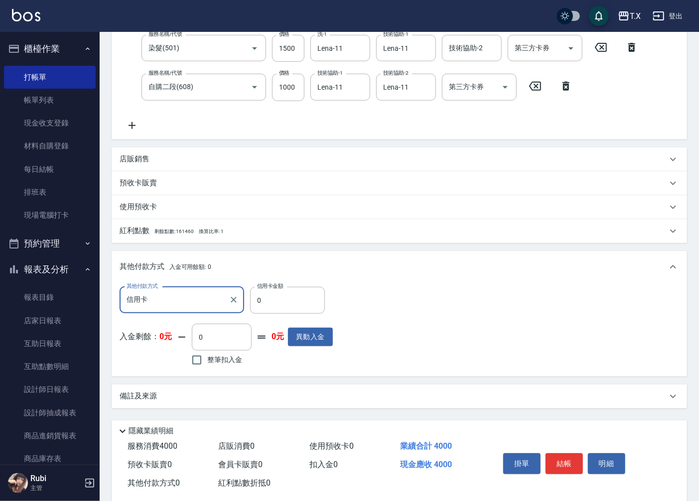
scroll to position [220, 0]
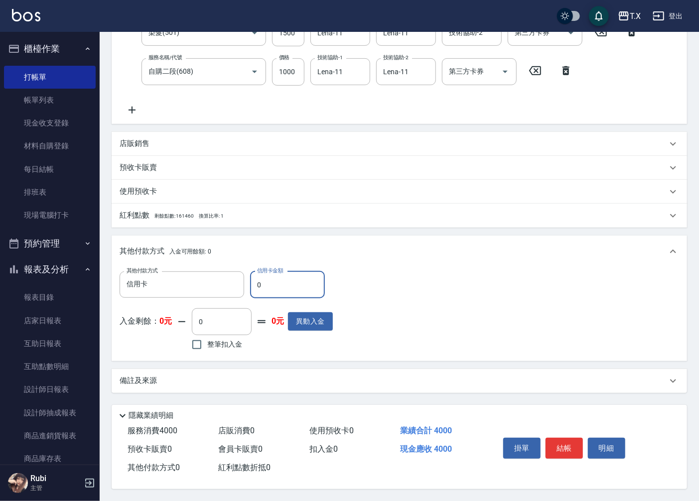
drag, startPoint x: 271, startPoint y: 286, endPoint x: 255, endPoint y: 278, distance: 18.3
click at [255, 278] on input "0" at bounding box center [287, 284] width 75 height 27
type input "3"
type input "390"
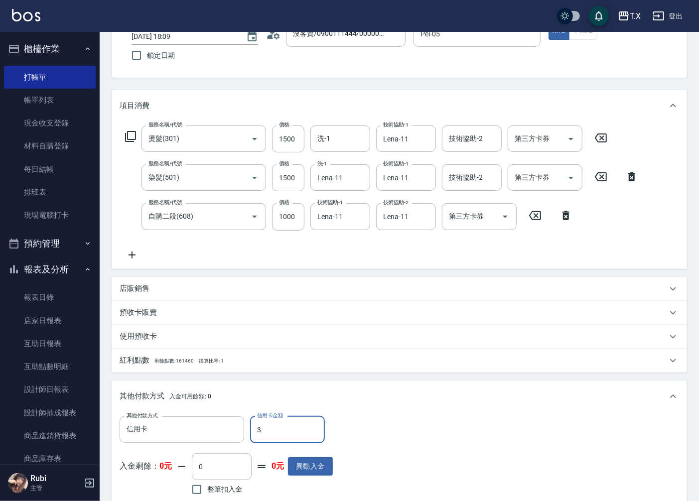
scroll to position [53, 0]
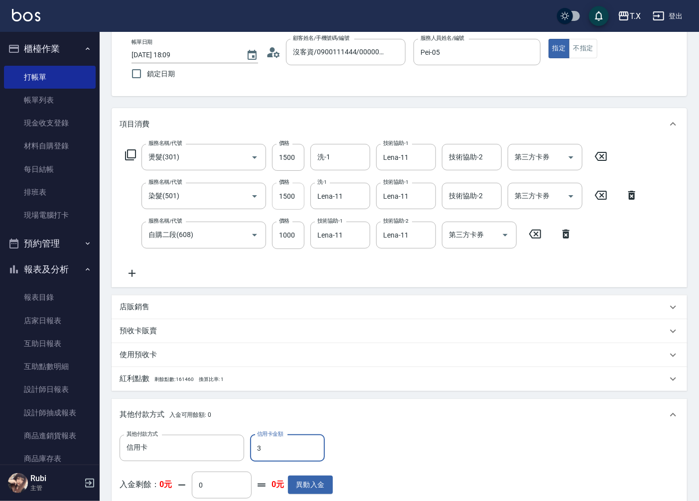
type input "3"
click at [287, 197] on input "1500" at bounding box center [288, 196] width 32 height 27
type input "1"
type input "250"
type input "0"
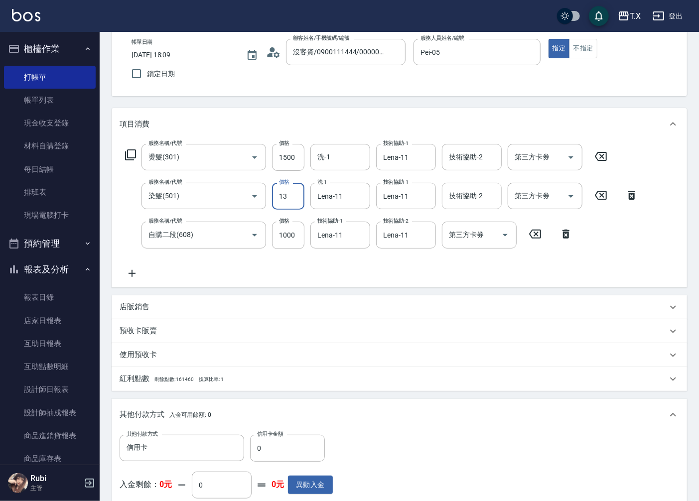
type input "138"
type input "260"
type input "1380"
type input "380"
type input "1380"
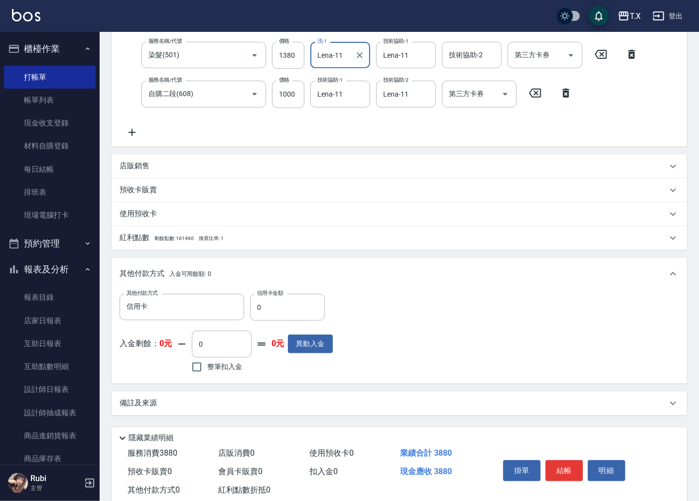
scroll to position [220, 0]
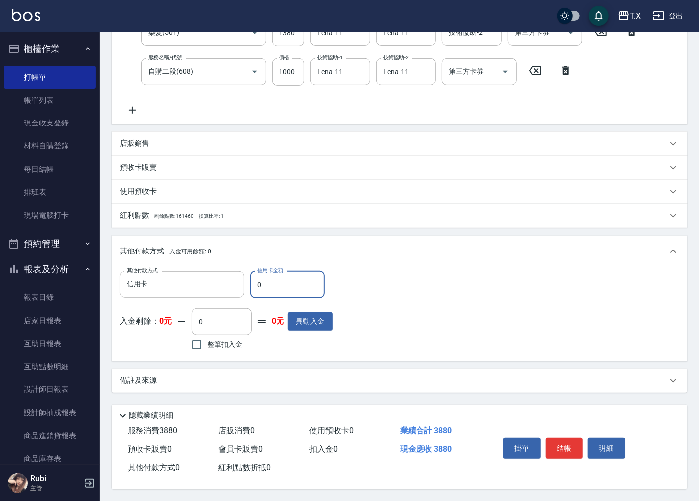
drag, startPoint x: 274, startPoint y: 277, endPoint x: 256, endPoint y: 282, distance: 19.2
click at [256, 282] on input "0" at bounding box center [287, 284] width 75 height 27
type input "388"
type input "0"
type input "3880"
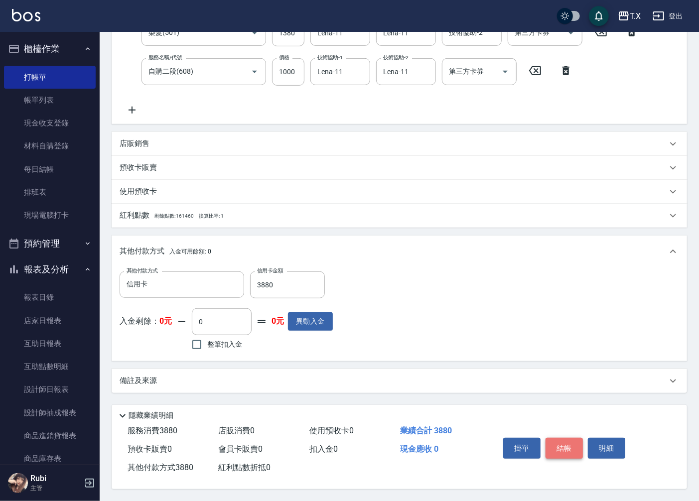
click at [557, 446] on button "結帳" at bounding box center [563, 448] width 37 height 21
type input "[DATE] 18:11"
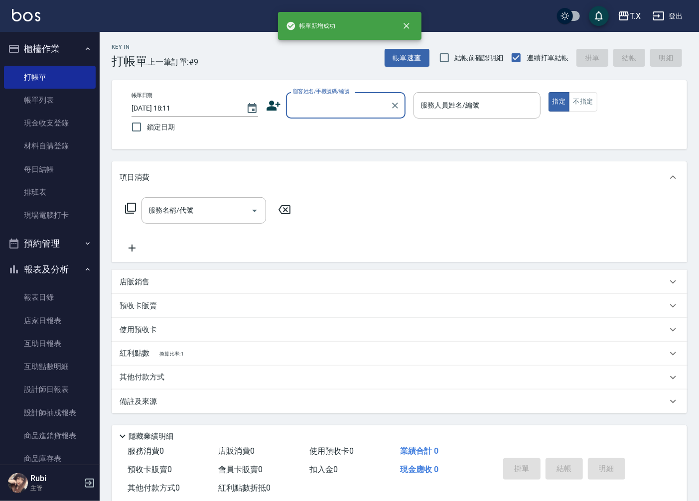
scroll to position [0, 0]
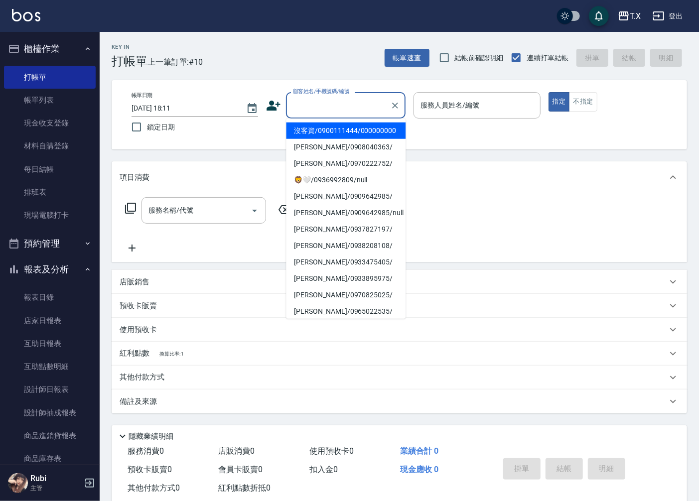
click at [338, 102] on input "顧客姓名/手機號碼/編號" at bounding box center [338, 105] width 96 height 17
drag, startPoint x: 348, startPoint y: 140, endPoint x: 464, endPoint y: 117, distance: 118.9
click at [348, 139] on li "沒客資/0900111444/000000000" at bounding box center [346, 131] width 120 height 16
type input "沒客資/0900111444/000000000"
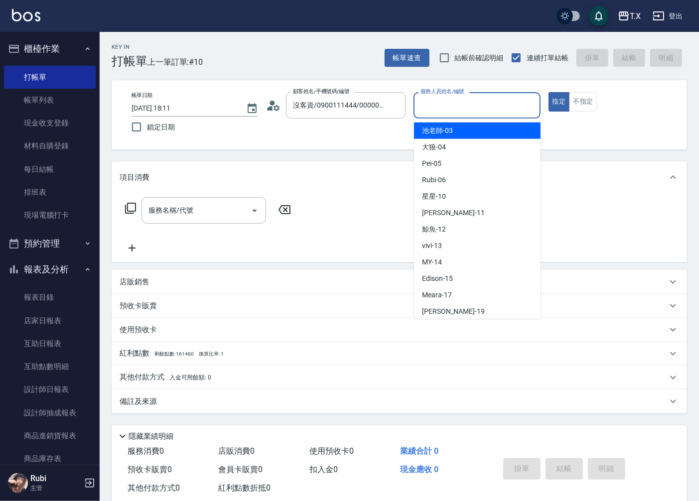
click at [464, 111] on input "服務人員姓名/編號" at bounding box center [477, 105] width 118 height 17
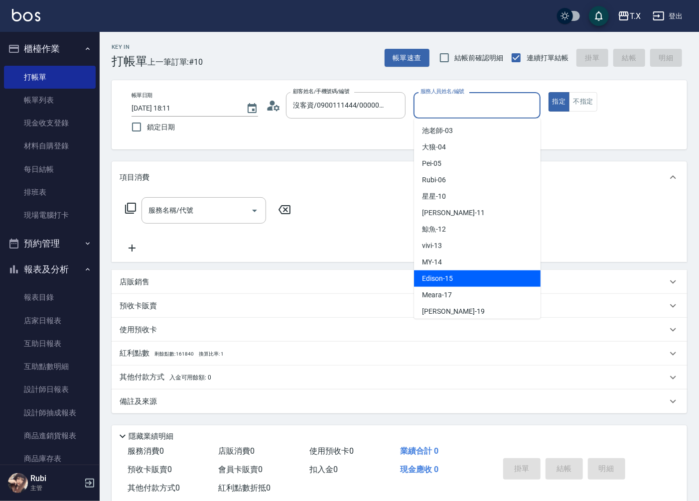
click at [462, 276] on div "Edison -15" at bounding box center [477, 278] width 127 height 16
type input "Edison-15"
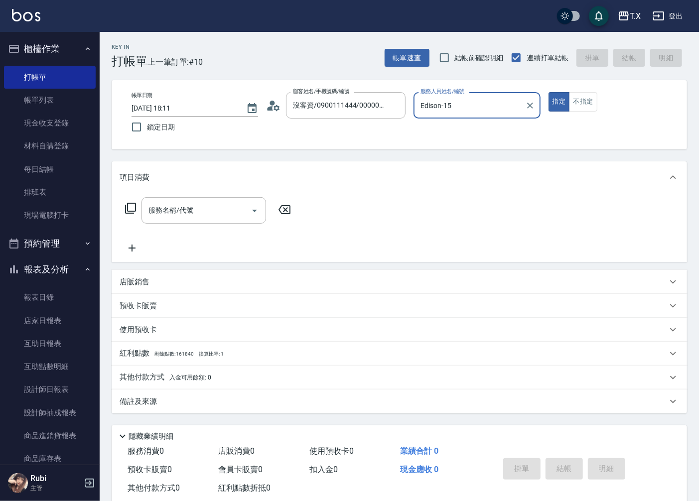
click at [182, 210] on div "服務名稱/代號 服務名稱/代號" at bounding box center [203, 210] width 125 height 26
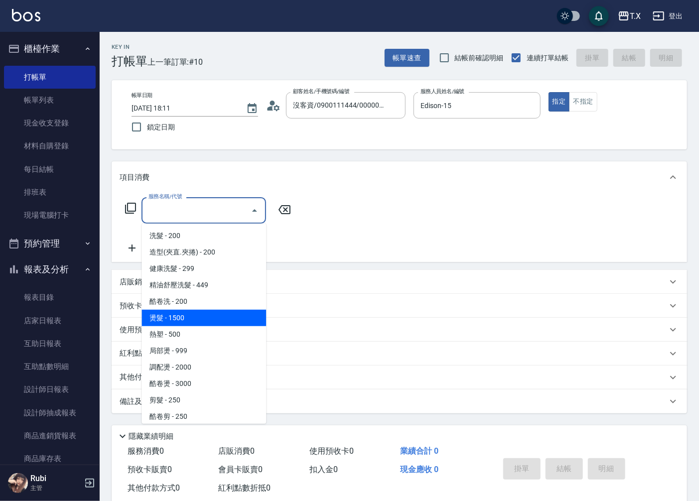
click at [200, 310] on span "燙髮 - 1500" at bounding box center [203, 318] width 125 height 16
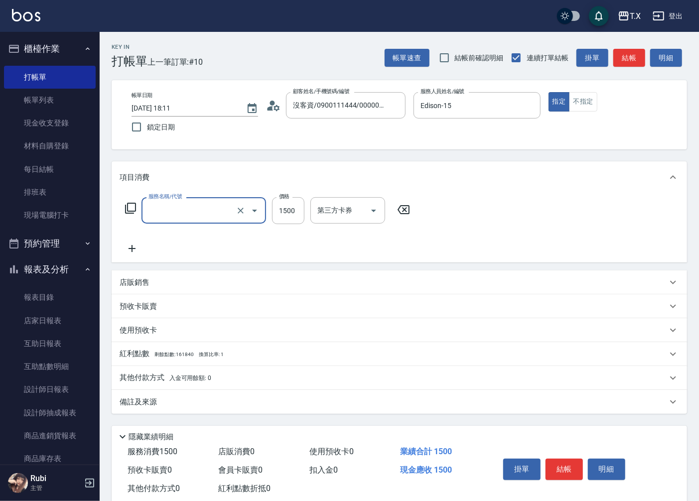
type input "燙髮(301)"
type input "150"
click at [291, 208] on input "1500" at bounding box center [288, 210] width 32 height 27
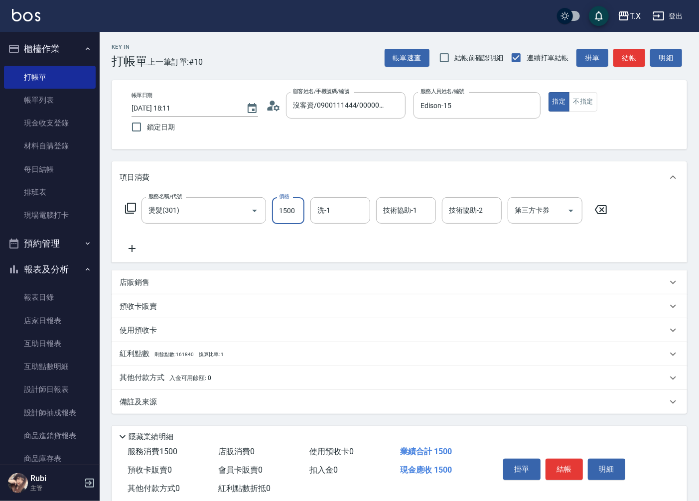
type input "2"
type input "0"
type input "20"
type input "200"
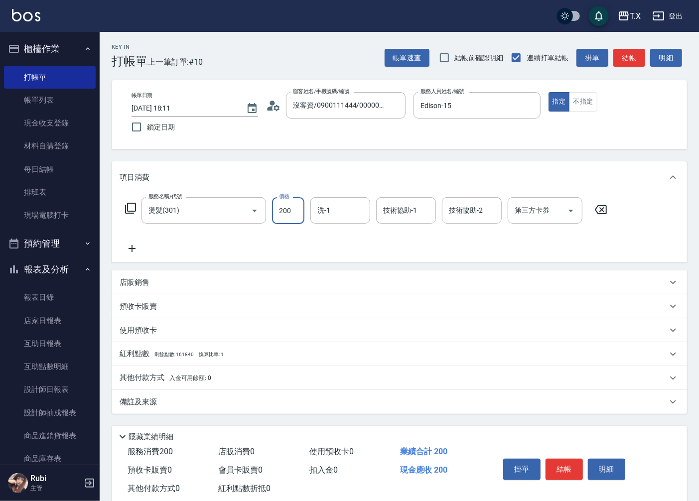
type input "200"
type input "2000"
type input "星星-10"
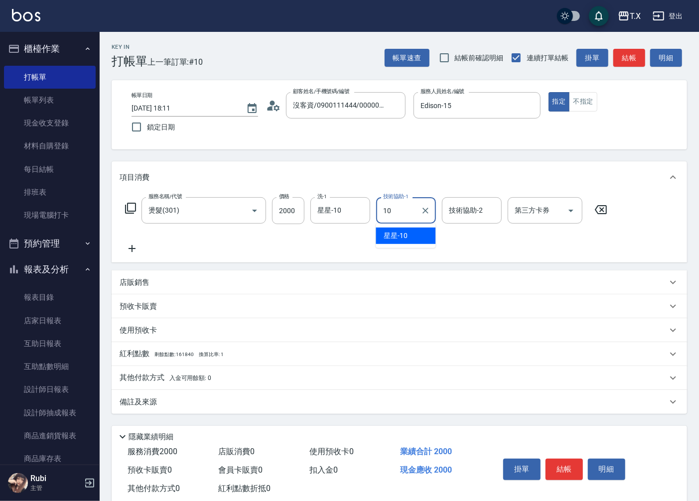
type input "星星-10"
click at [568, 477] on button "結帳" at bounding box center [563, 469] width 37 height 21
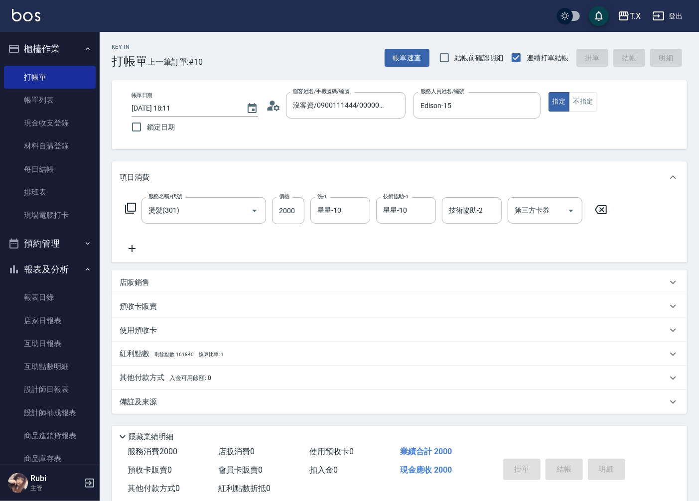
type input "[DATE] 18:26"
type input "0"
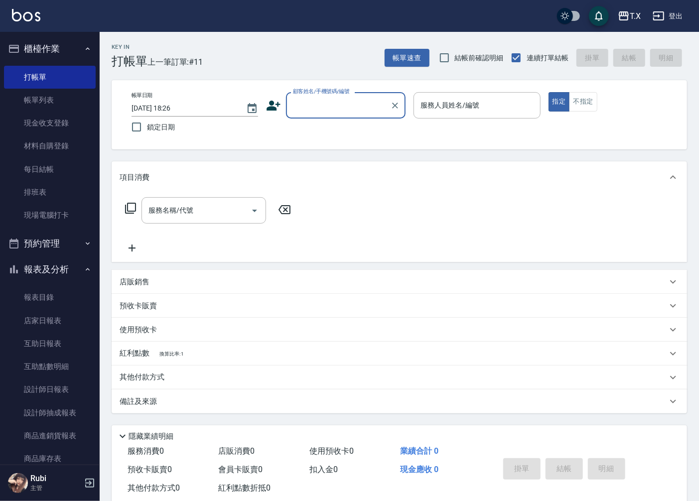
click at [359, 96] on div "顧客姓名/手機號碼/編號" at bounding box center [346, 105] width 120 height 26
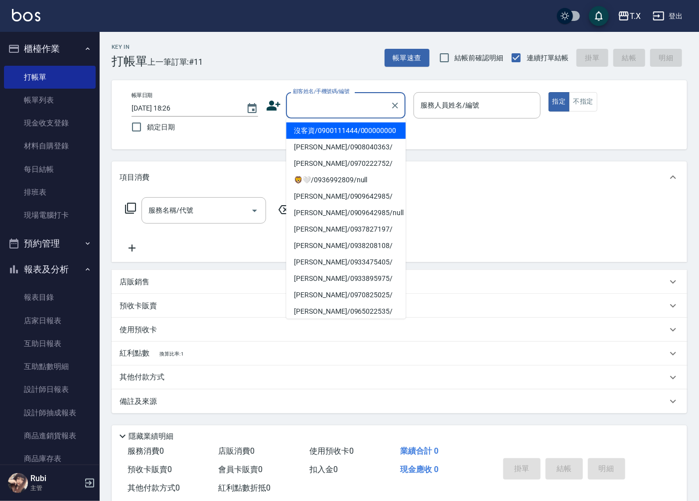
click at [359, 135] on li "沒客資/0900111444/000000000" at bounding box center [346, 131] width 120 height 16
type input "沒客資/0900111444/000000000"
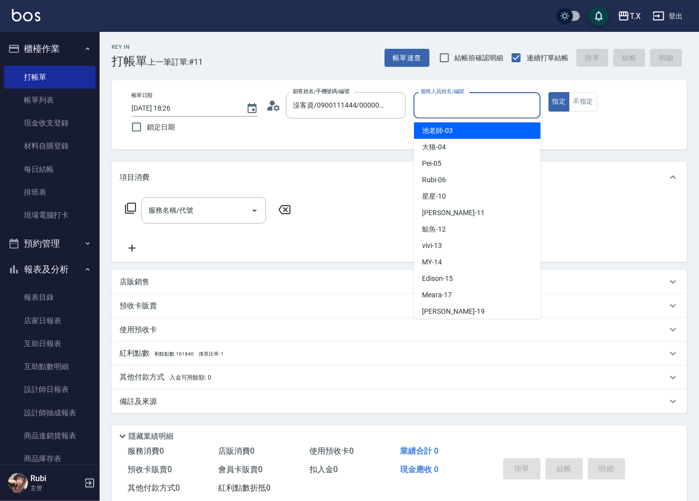
click at [469, 108] on input "服務人員姓名/編號" at bounding box center [477, 105] width 118 height 17
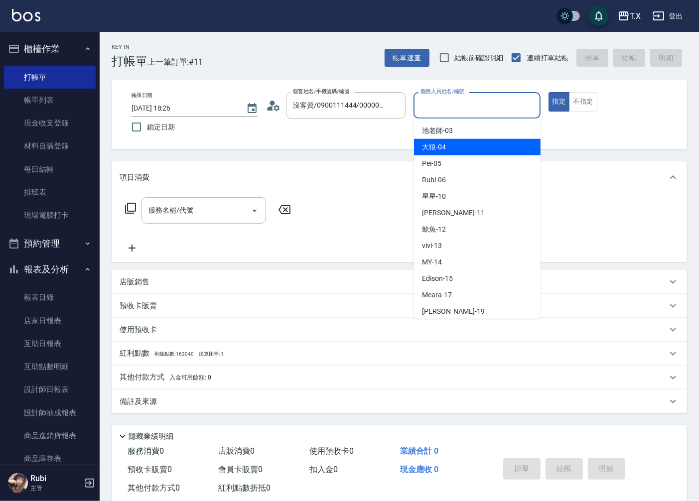
click at [465, 147] on div "大狼 -04" at bounding box center [477, 147] width 127 height 16
type input "大狼-04"
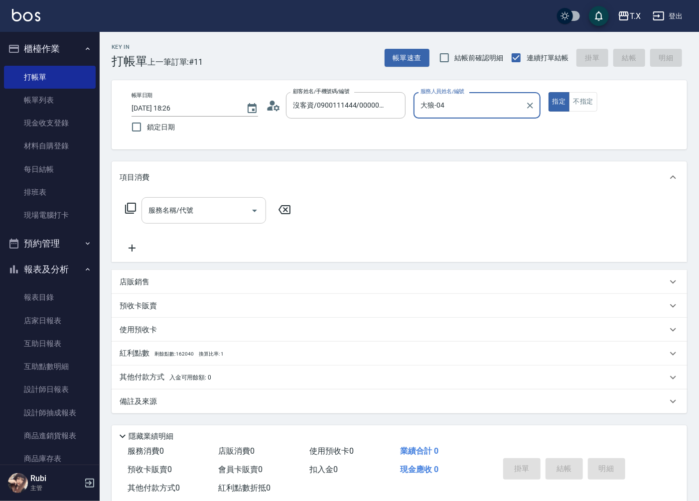
click at [214, 219] on input "服務名稱/代號" at bounding box center [196, 210] width 101 height 17
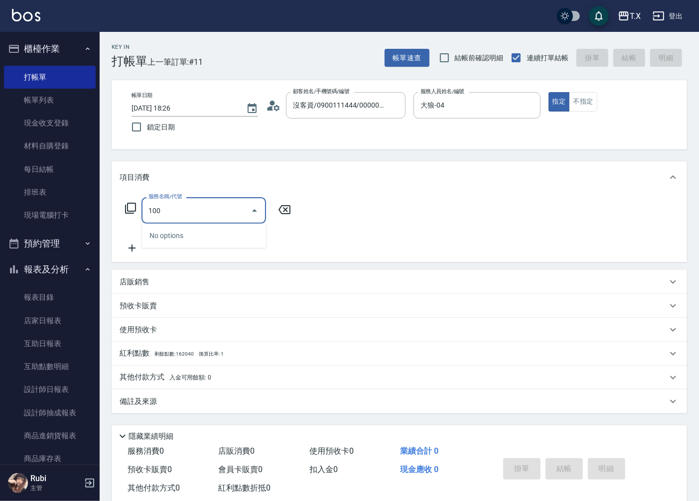
type input "1005"
type input "60"
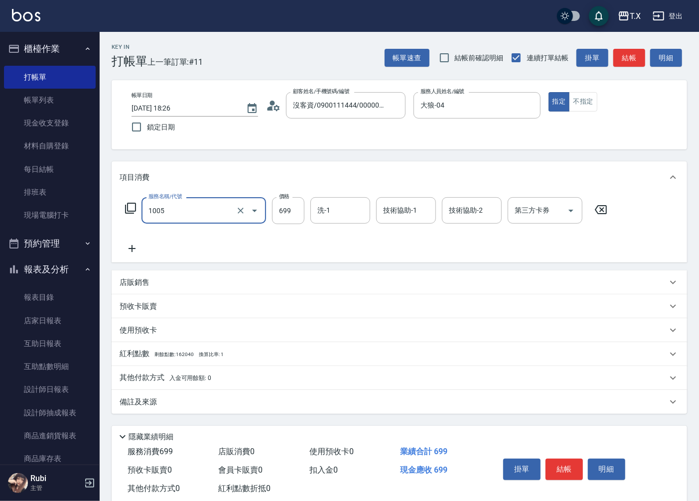
type input "毛囊淨化洗髮(1005)"
type input "7"
type input "0"
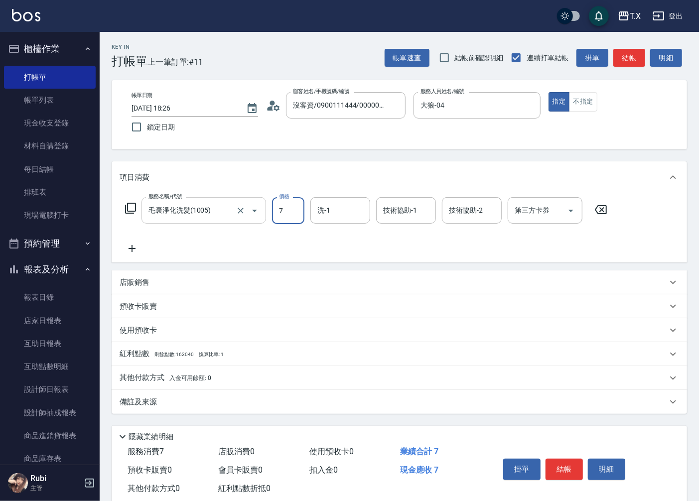
type input "70"
type input "700"
click at [572, 474] on button "結帳" at bounding box center [563, 469] width 37 height 21
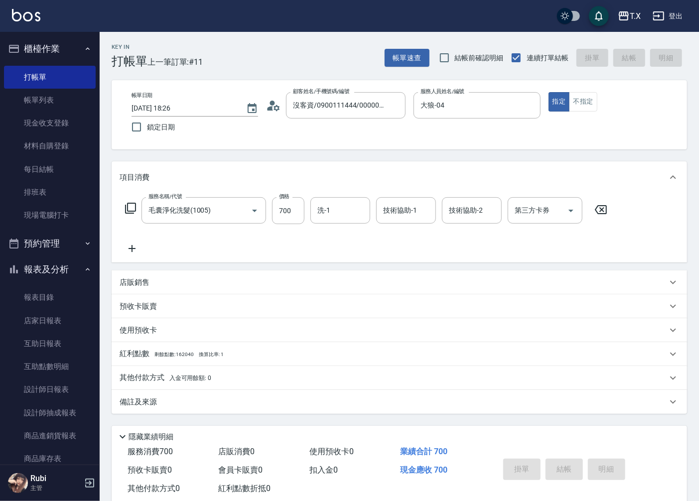
type input "[DATE] 18:34"
type input "0"
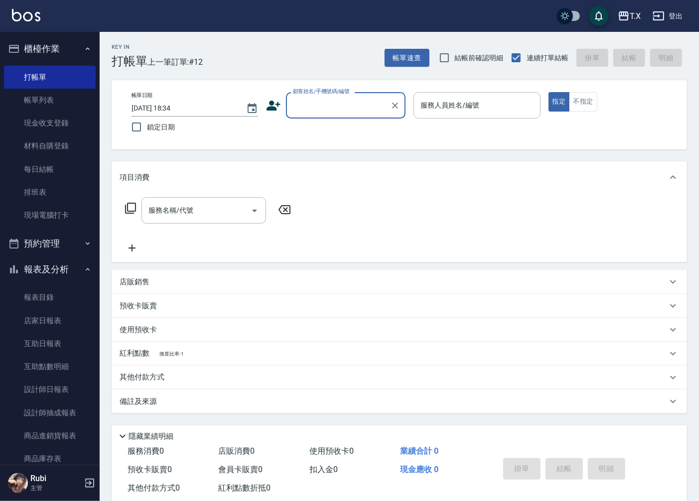
click at [335, 112] on input "顧客姓名/手機號碼/編號" at bounding box center [338, 105] width 96 height 17
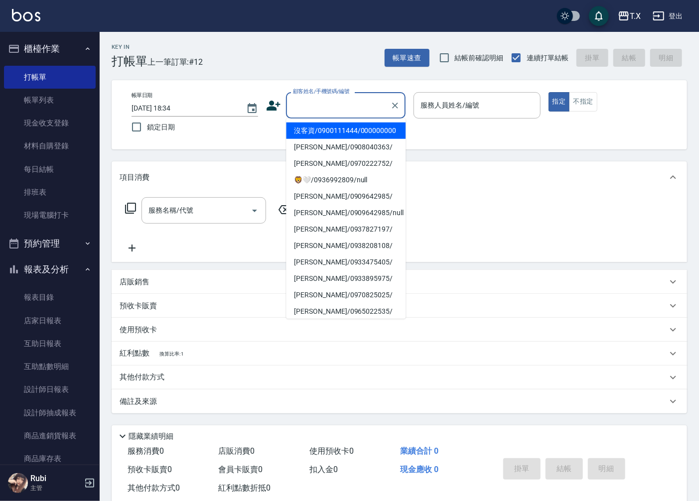
drag, startPoint x: 345, startPoint y: 132, endPoint x: 465, endPoint y: 82, distance: 130.4
click at [345, 132] on li "沒客資/0900111444/000000000" at bounding box center [346, 131] width 120 height 16
type input "沒客資/0900111444/000000000"
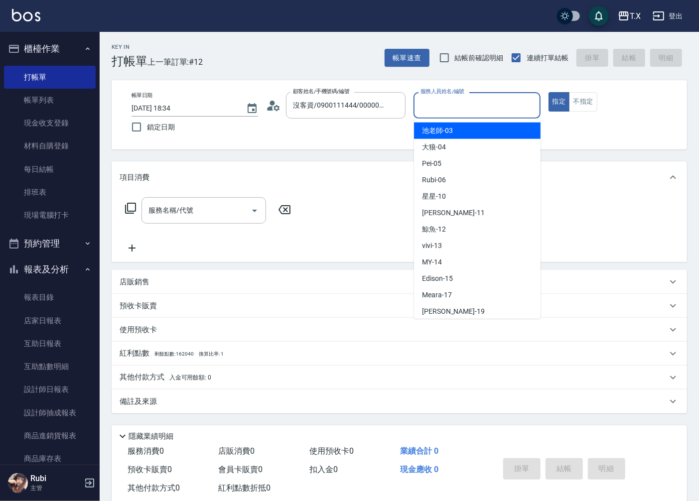
click at [471, 97] on input "服務人員姓名/編號" at bounding box center [477, 105] width 118 height 17
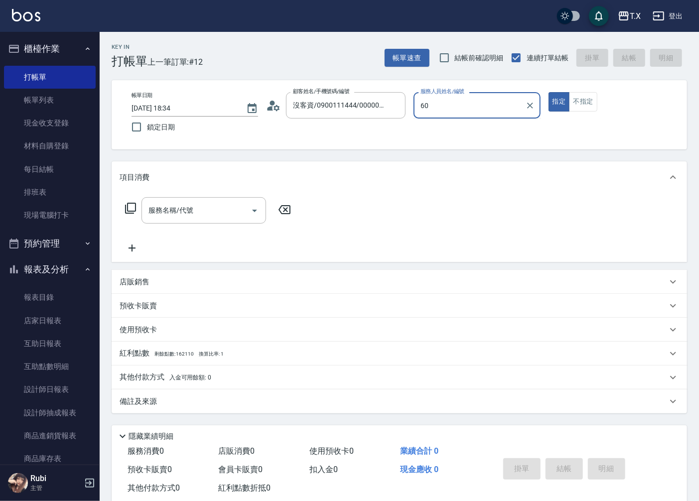
type input "6"
type input "大狼-04"
type button "true"
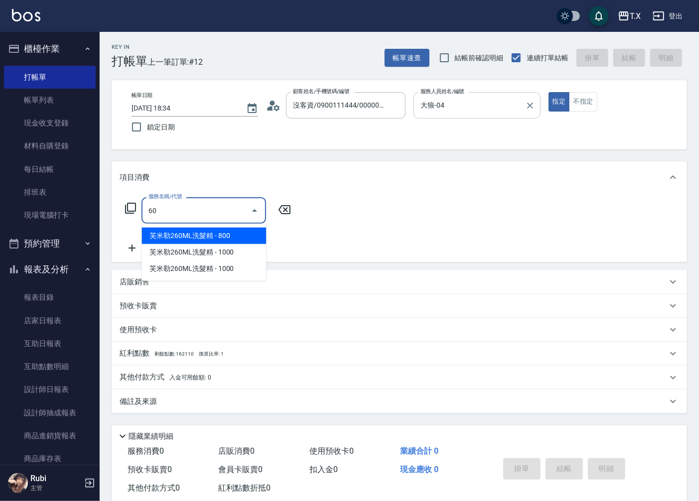
type input "601"
type input "30"
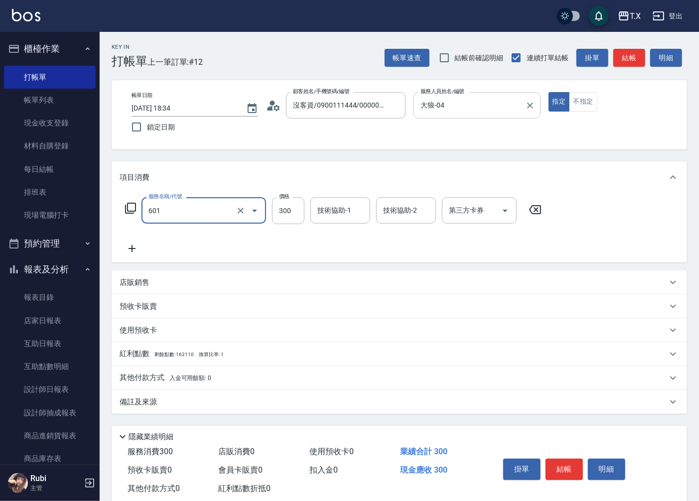
type input "自備護髮(601)"
type input "7"
type input "0"
type input "70"
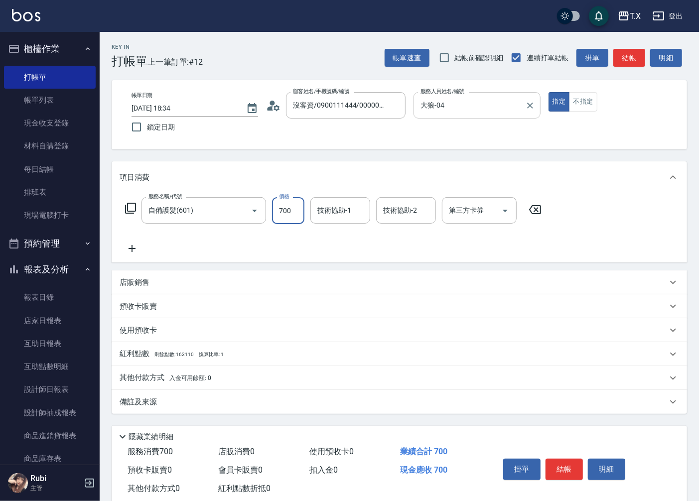
type input "700"
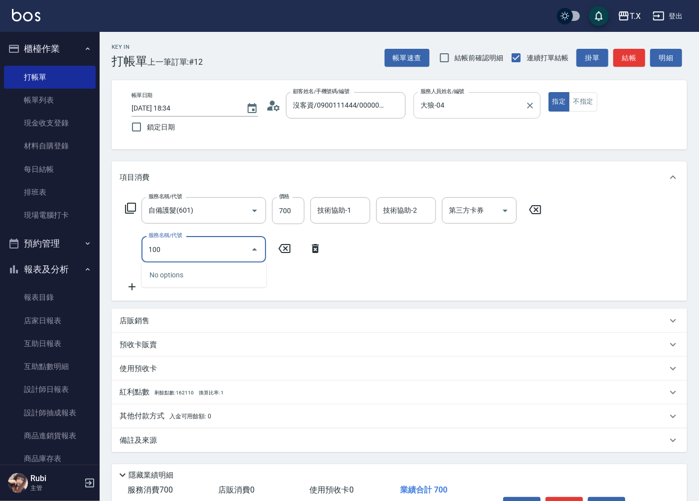
type input "1005"
type input "130"
type input "毛囊淨化洗髮(1005)"
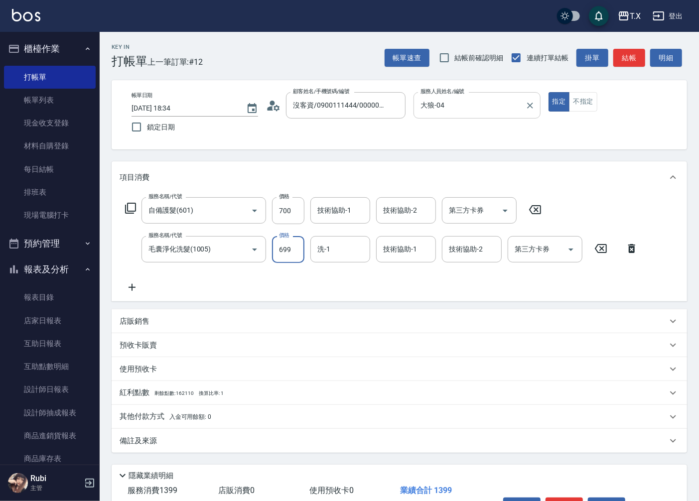
type input "7"
type input "70"
type input "140"
type input "700"
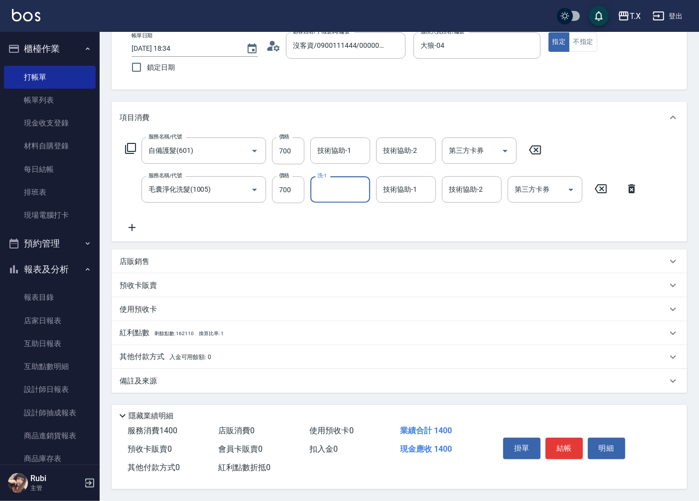
scroll to position [63, 0]
click at [570, 440] on button "結帳" at bounding box center [563, 448] width 37 height 21
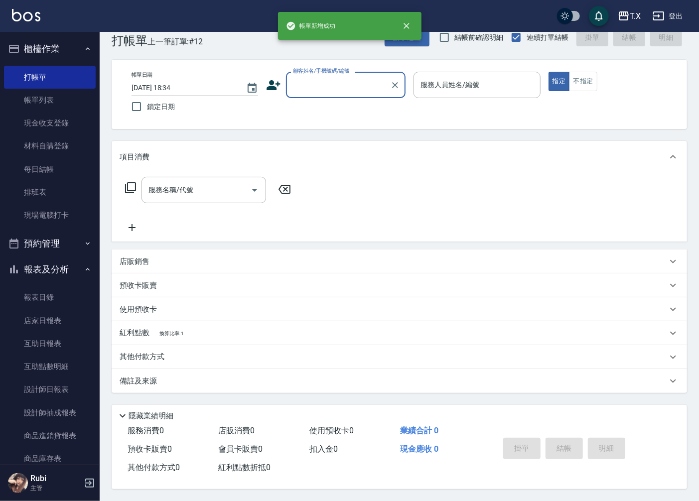
scroll to position [0, 0]
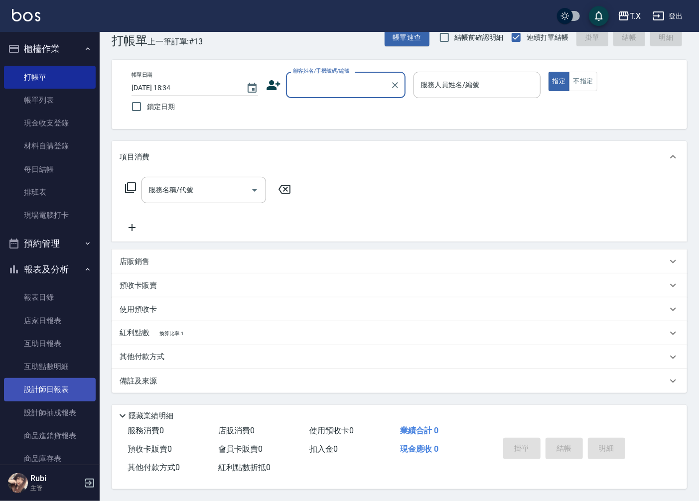
click at [59, 399] on link "設計師日報表" at bounding box center [50, 389] width 92 height 23
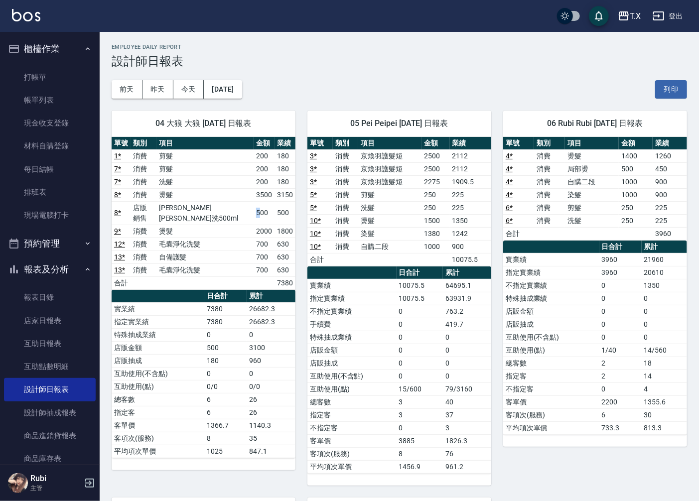
drag, startPoint x: 245, startPoint y: 206, endPoint x: 253, endPoint y: 206, distance: 7.5
click at [254, 206] on td "500" at bounding box center [264, 212] width 21 height 23
click at [308, 83] on div "[DATE] [DATE] [DATE] [DATE] 列印" at bounding box center [399, 89] width 575 height 42
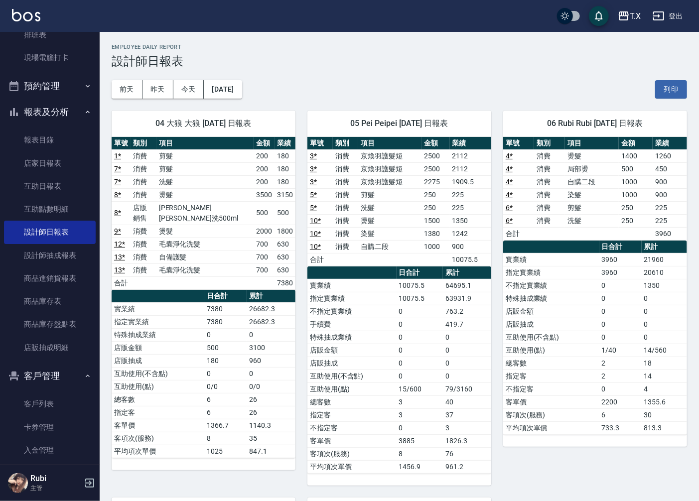
scroll to position [324, 0]
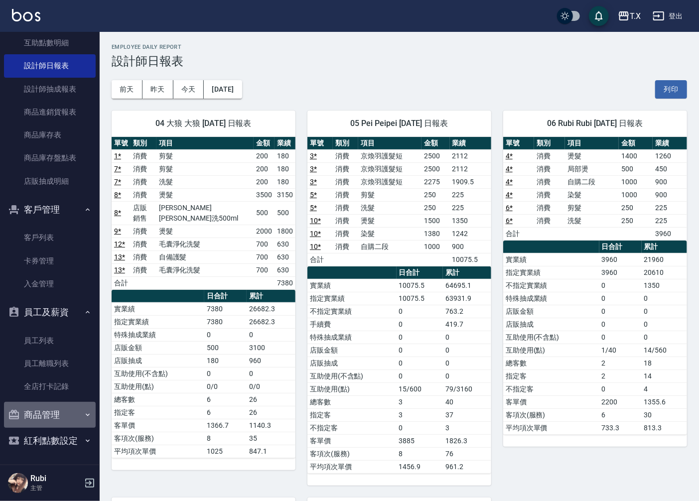
click at [56, 408] on button "商品管理" at bounding box center [50, 415] width 92 height 26
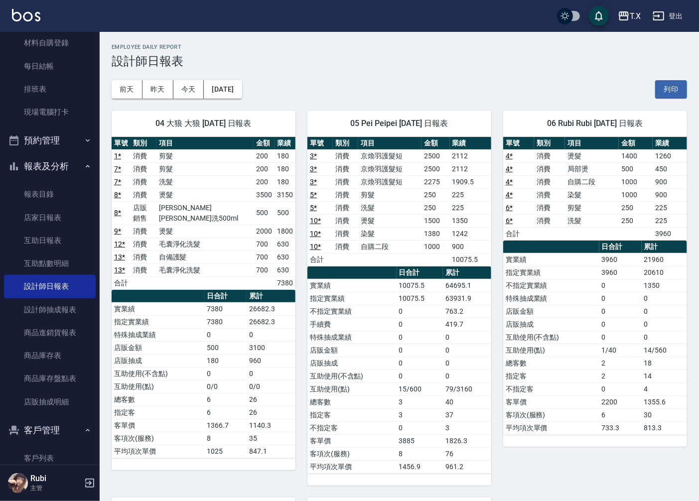
scroll to position [0, 0]
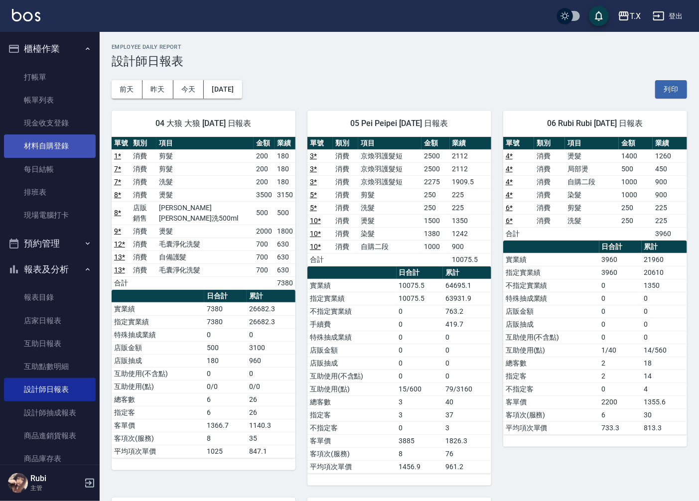
click at [65, 145] on link "材料自購登錄" at bounding box center [50, 145] width 92 height 23
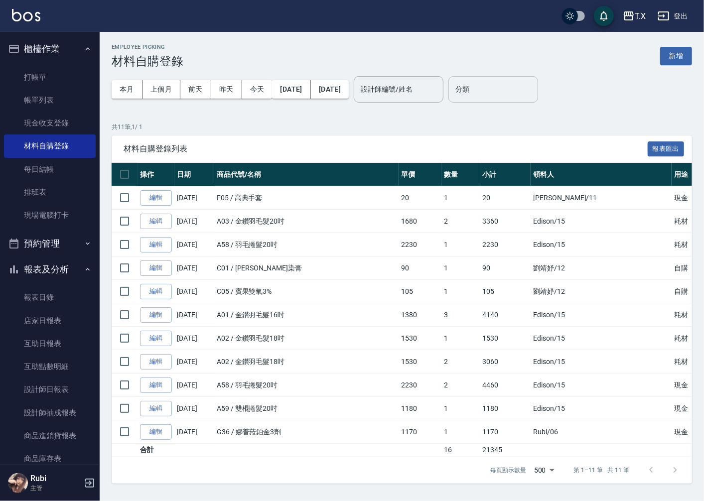
click at [504, 90] on input "分類" at bounding box center [493, 89] width 81 height 17
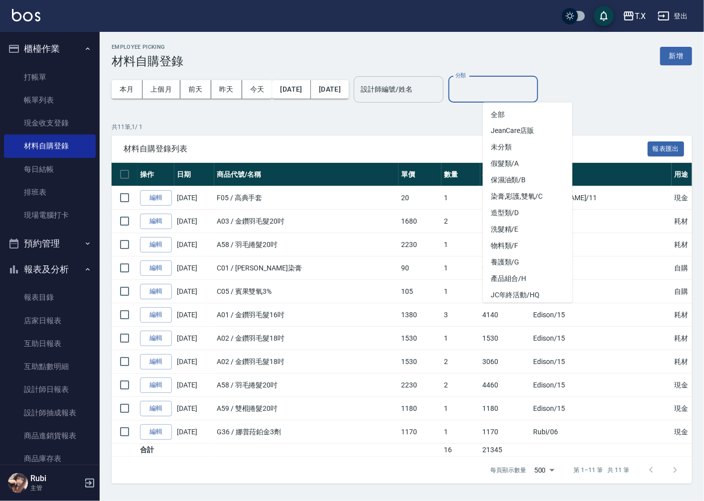
click at [436, 98] on div "設計師編號/姓名" at bounding box center [399, 89] width 90 height 26
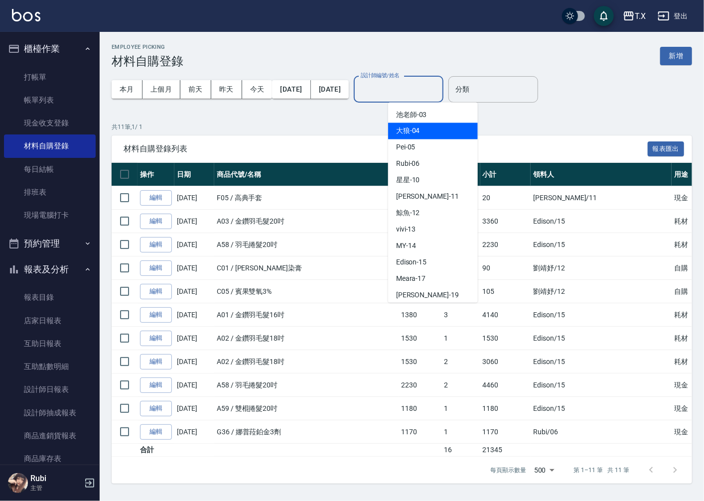
click at [328, 133] on div "共 11 筆, 1 / 1 材料自購登錄列表 報表匯出 操作 日期 商品代號/名稱 單價 數量 小計 領料人 用途 備註 編輯 [DATE] F05 / 高典…" at bounding box center [402, 304] width 580 height 362
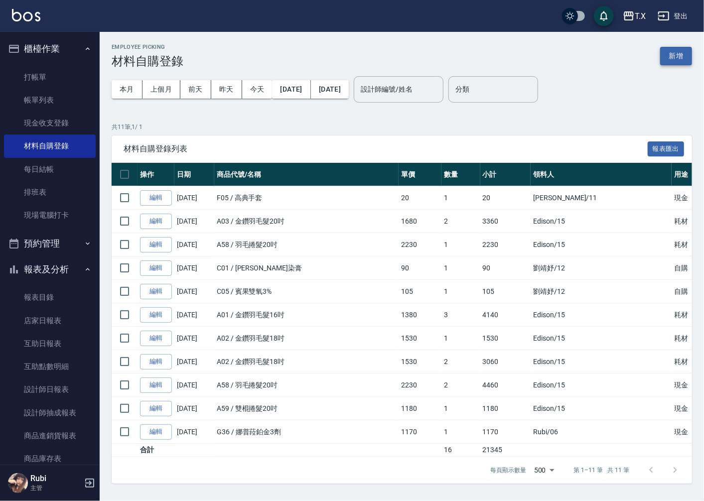
click at [668, 63] on button "新增" at bounding box center [676, 56] width 32 height 18
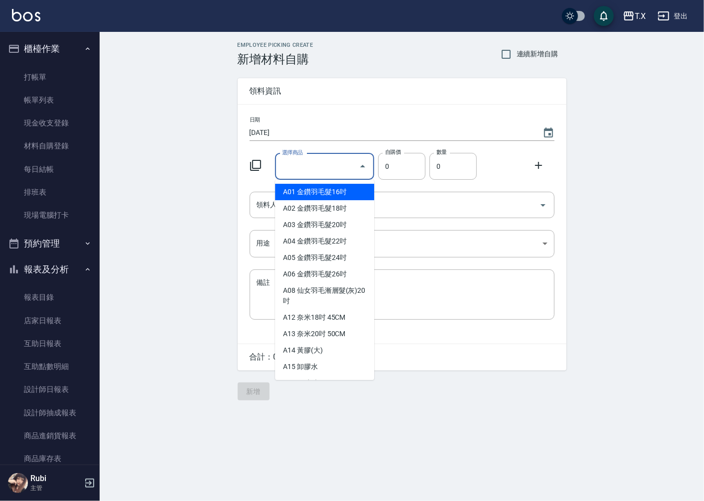
click at [351, 167] on input "選擇商品" at bounding box center [316, 166] width 75 height 17
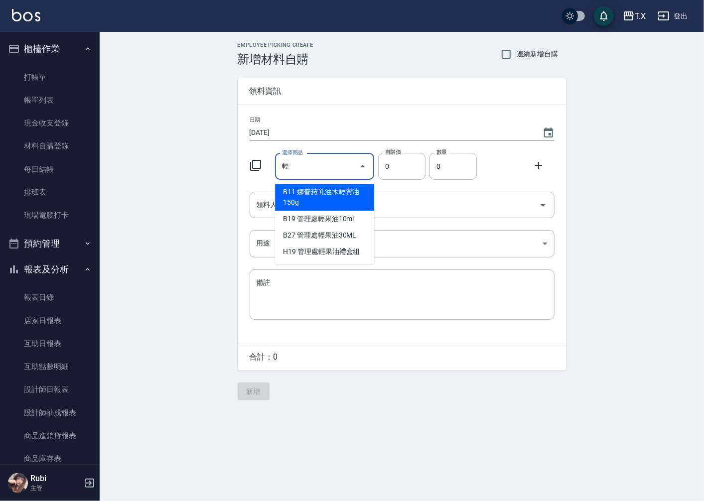
drag, startPoint x: 317, startPoint y: 158, endPoint x: 286, endPoint y: 173, distance: 34.3
click at [286, 173] on input "輕" at bounding box center [316, 166] width 75 height 17
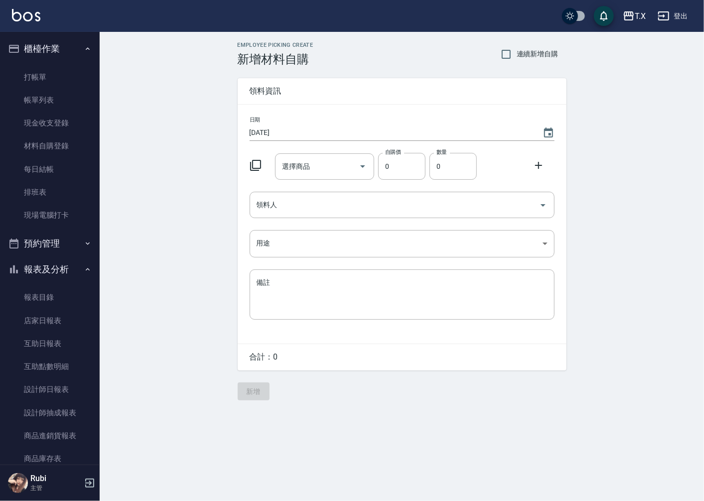
click at [131, 101] on div "Employee Picking Create 新增材料自購 連續新增自購 領料資訊 日期 [DATE] 選擇商品 選擇商品 自購價 0 自購價 數量 0 數…" at bounding box center [402, 221] width 604 height 379
click at [67, 73] on link "打帳單" at bounding box center [50, 77] width 92 height 23
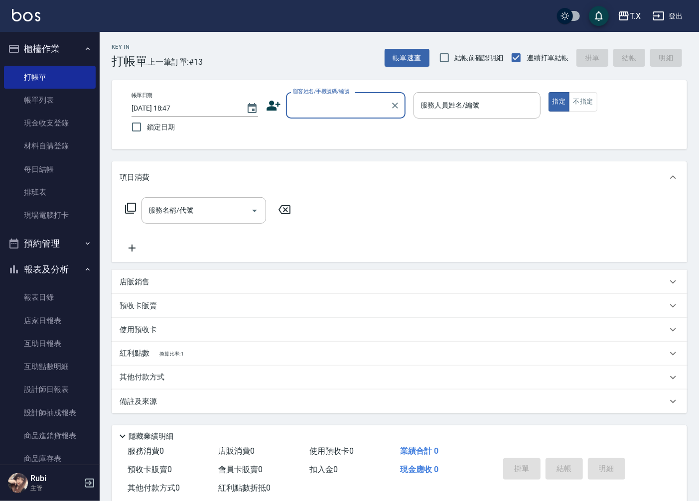
click at [306, 103] on input "顧客姓名/手機號碼/編號" at bounding box center [338, 105] width 96 height 17
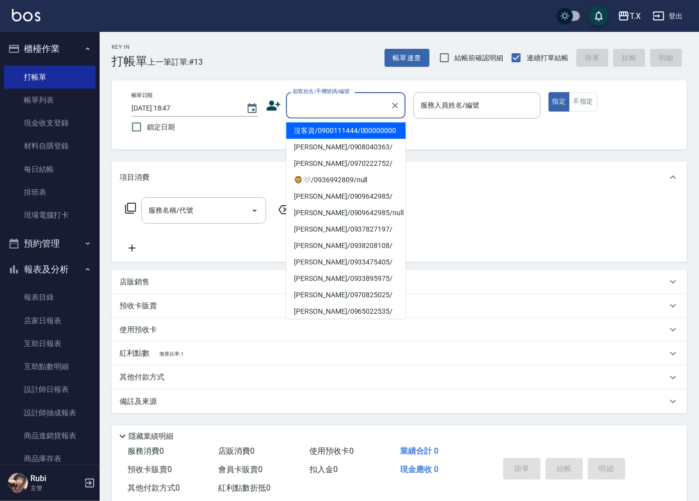
click at [319, 137] on li "沒客資/0900111444/000000000" at bounding box center [346, 131] width 120 height 16
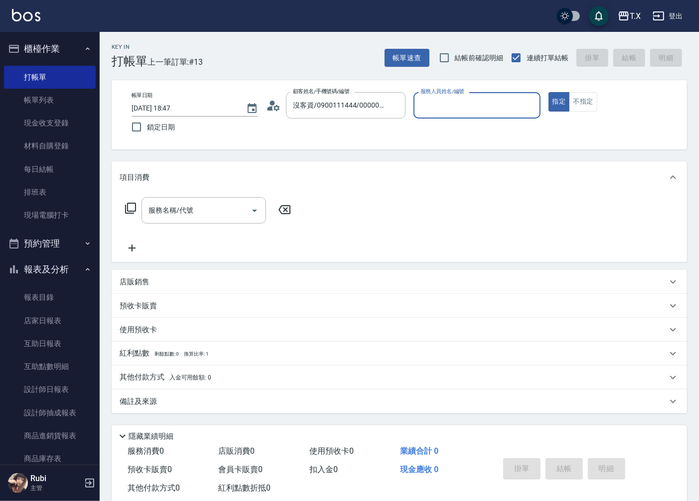
click at [470, 101] on input "服務人員姓名/編號" at bounding box center [477, 105] width 118 height 17
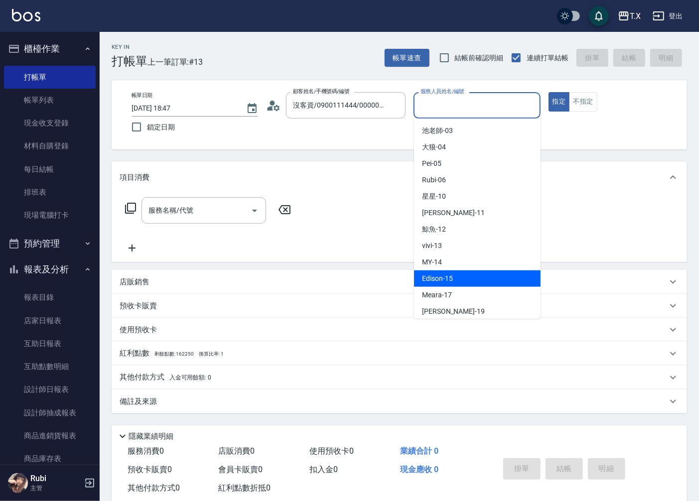
click at [472, 277] on div "Edison -15" at bounding box center [477, 278] width 127 height 16
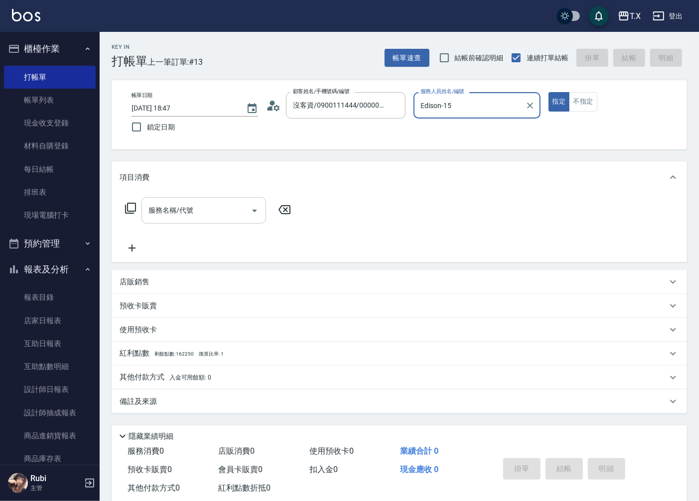
click at [222, 212] on input "服務名稱/代號" at bounding box center [196, 210] width 101 height 17
click at [469, 466] on div "現金應收 0" at bounding box center [442, 470] width 91 height 18
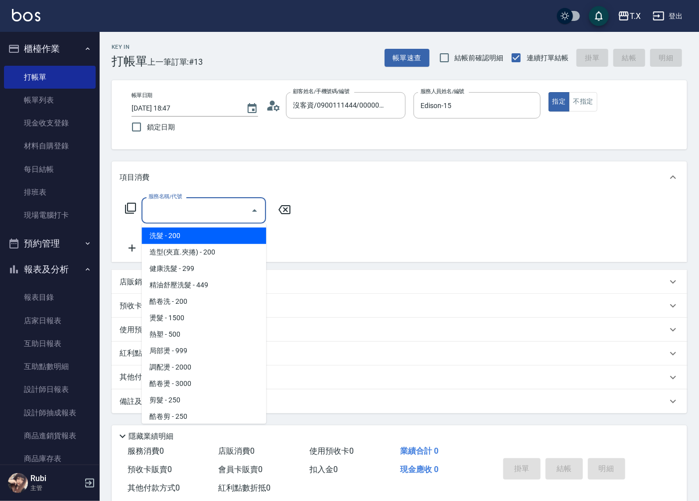
click at [193, 214] on input "服務名稱/代號" at bounding box center [196, 210] width 101 height 17
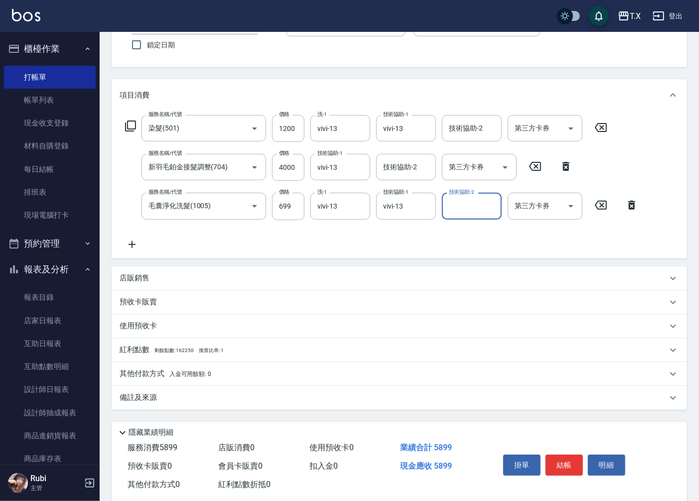
scroll to position [102, 0]
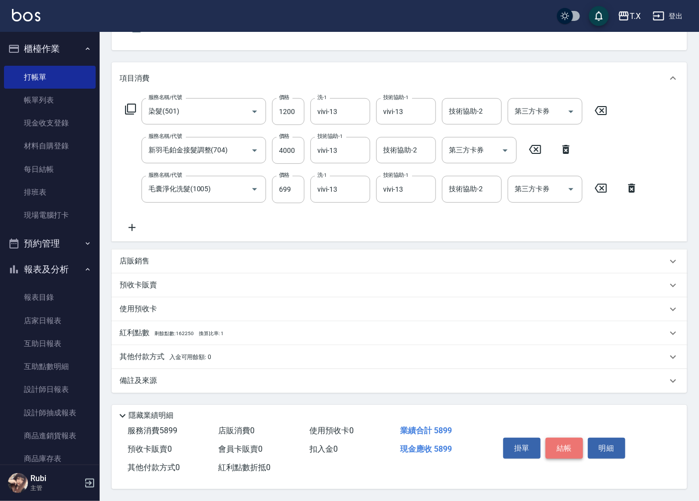
click at [562, 445] on button "結帳" at bounding box center [563, 448] width 37 height 21
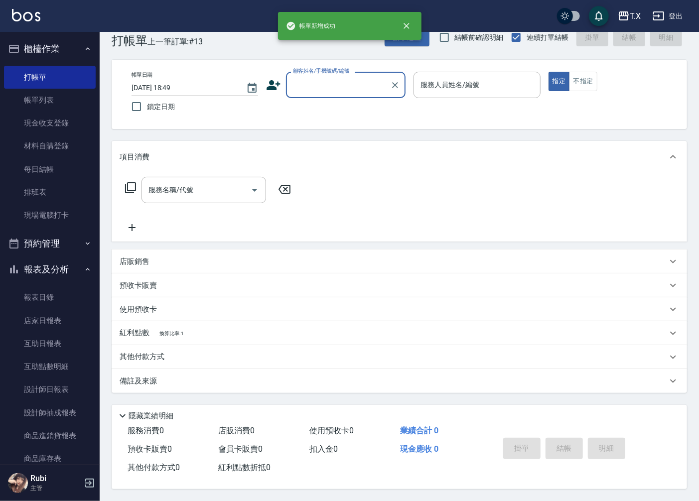
scroll to position [0, 0]
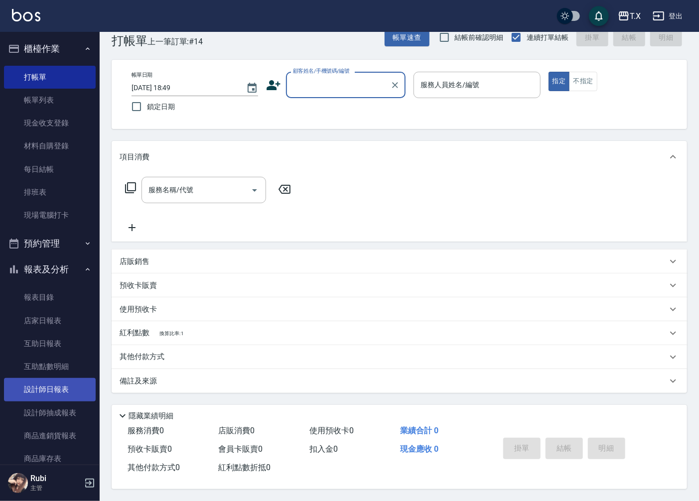
click at [77, 391] on link "設計師日報表" at bounding box center [50, 389] width 92 height 23
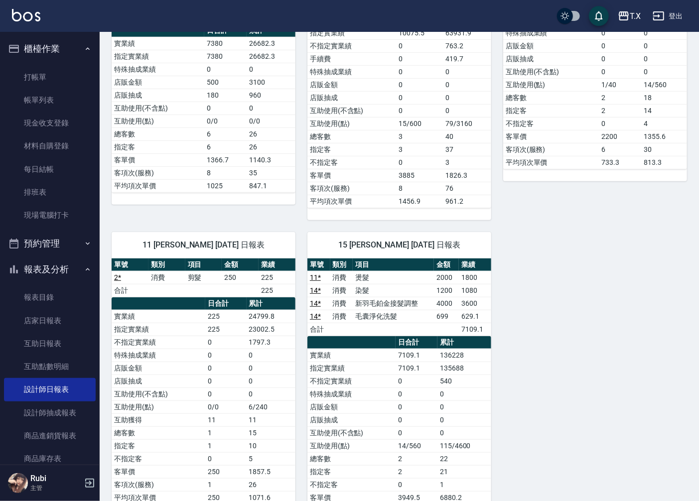
scroll to position [321, 0]
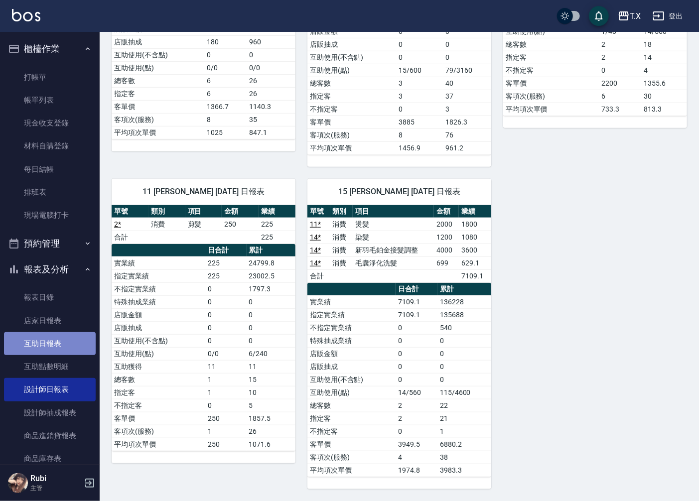
click at [60, 348] on link "互助日報表" at bounding box center [50, 343] width 92 height 23
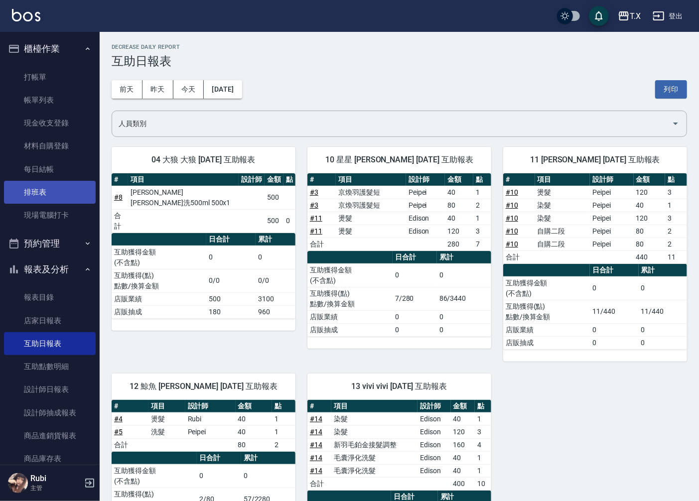
click at [57, 193] on link "排班表" at bounding box center [50, 192] width 92 height 23
